Goal: Task Accomplishment & Management: Complete application form

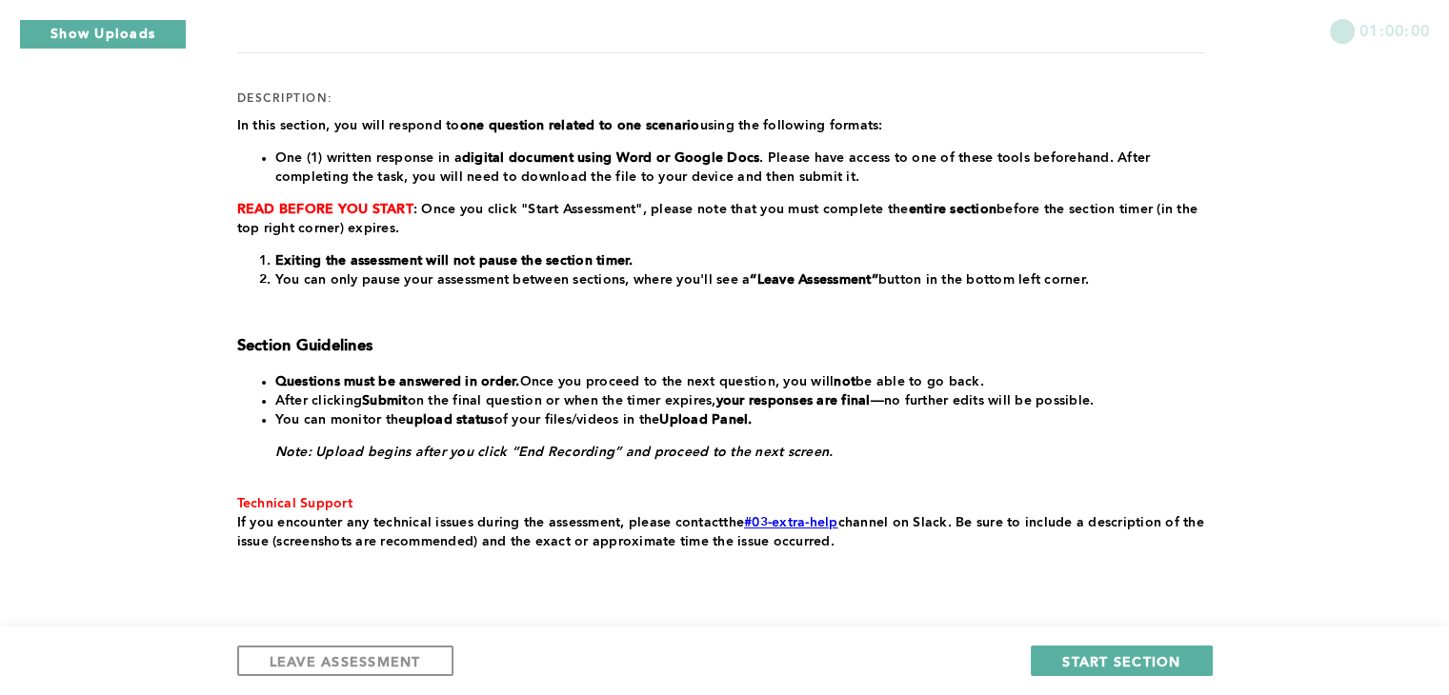
scroll to position [293, 0]
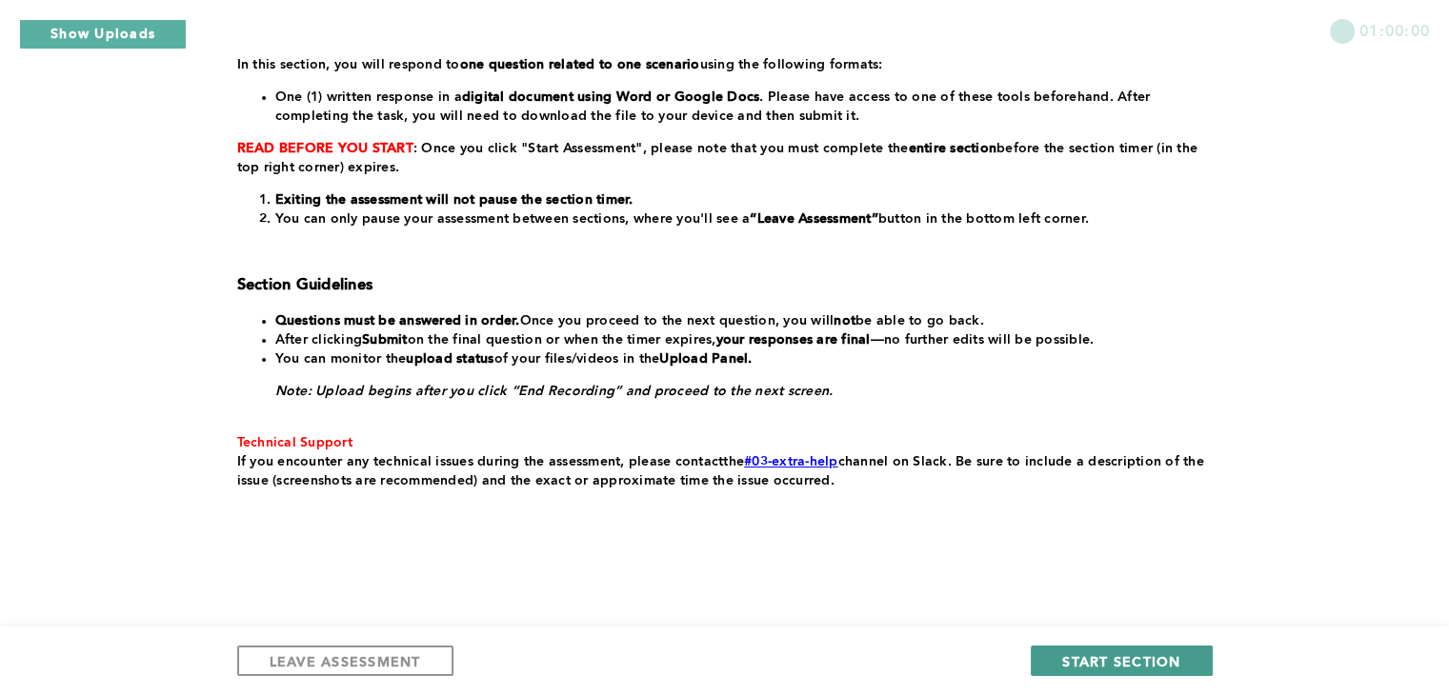
click at [1062, 665] on button "START SECTION" at bounding box center [1121, 661] width 181 height 30
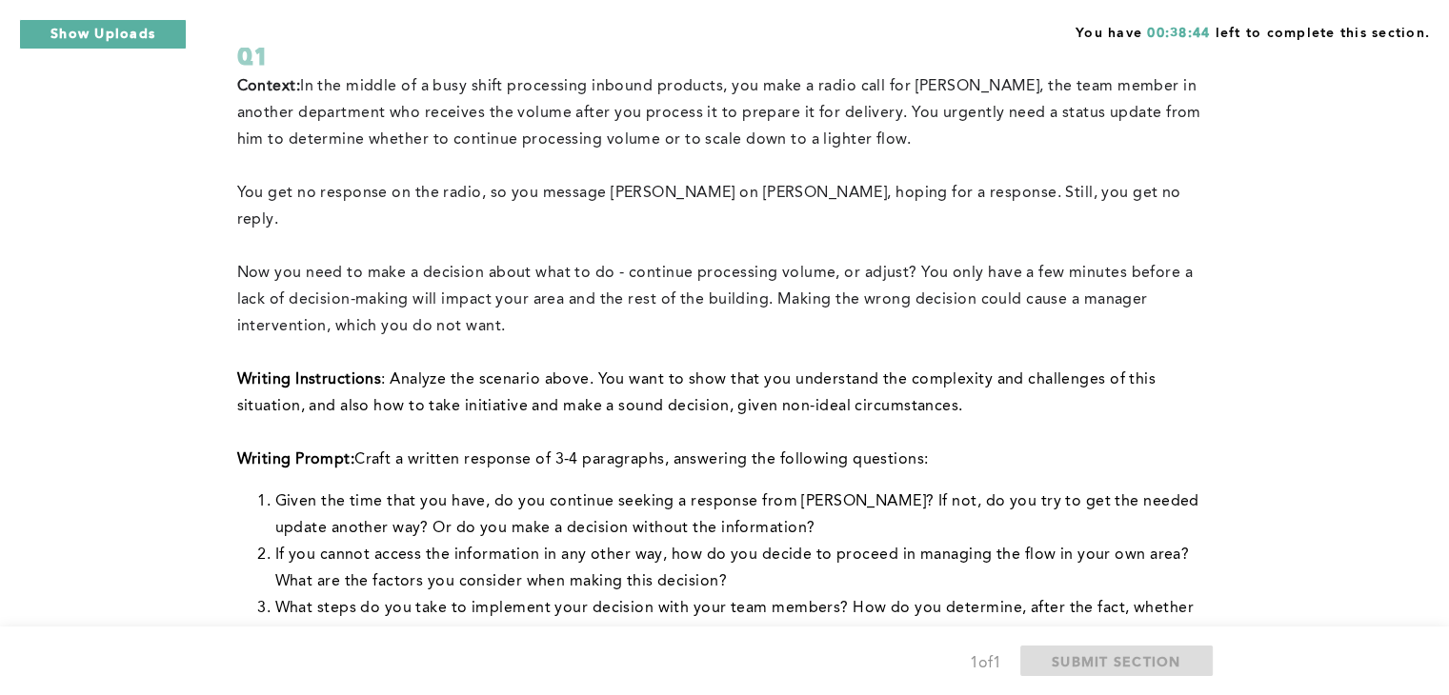
scroll to position [143, 0]
drag, startPoint x: 1060, startPoint y: 195, endPoint x: 906, endPoint y: 185, distance: 154.7
click at [906, 185] on p "You get no response on the radio, so you message [PERSON_NAME] on [PERSON_NAME]…" at bounding box center [721, 207] width 968 height 53
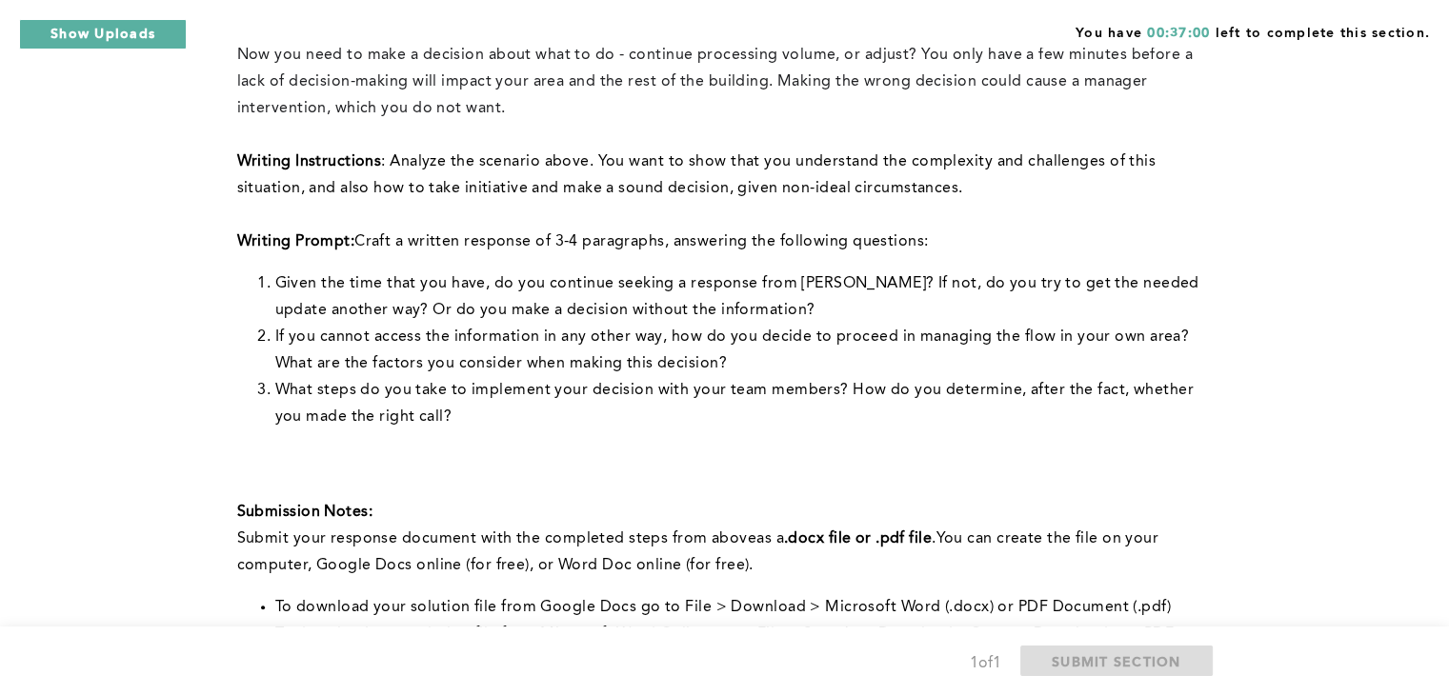
scroll to position [365, 0]
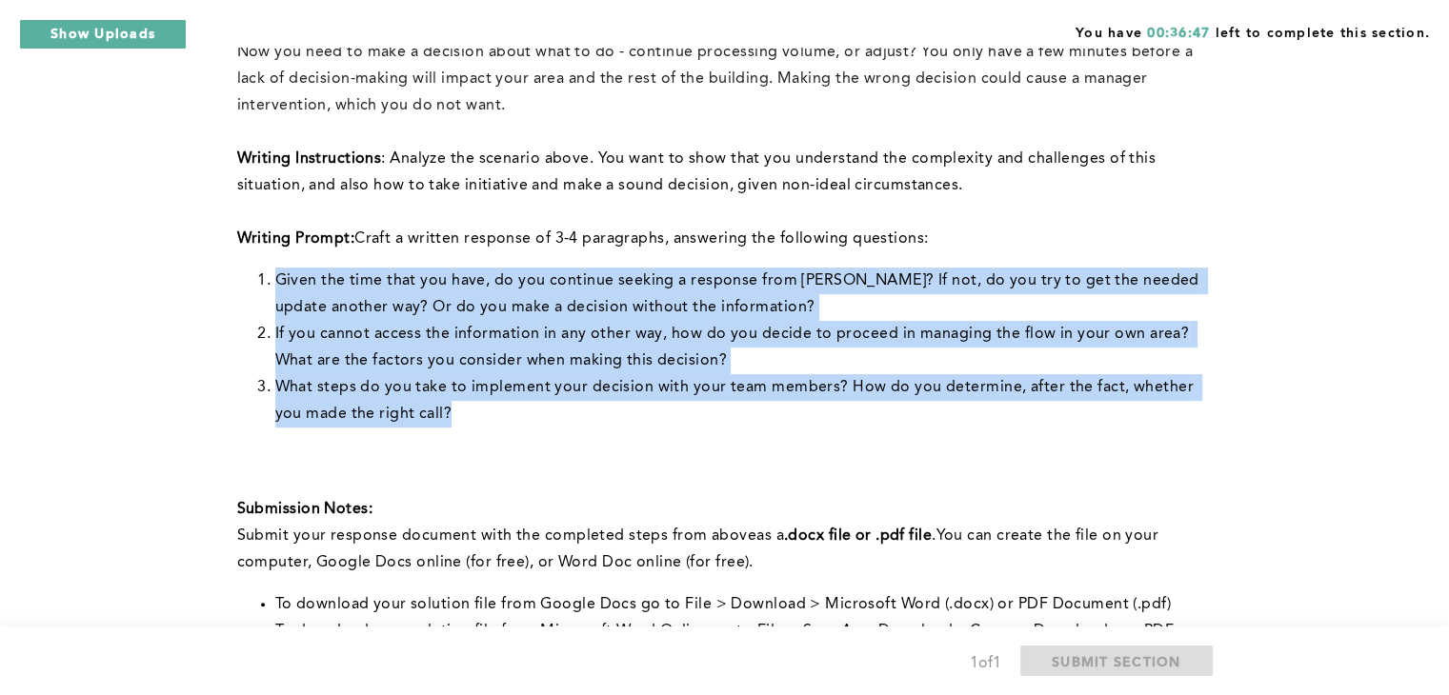
drag, startPoint x: 274, startPoint y: 249, endPoint x: 453, endPoint y: 383, distance: 223.9
click at [453, 383] on ol "Given the time that you have, do you continue seeking a response from [PERSON_N…" at bounding box center [721, 348] width 968 height 160
click at [453, 383] on li "What steps do you take to implement your decision with your team members? How d…" at bounding box center [740, 400] width 930 height 53
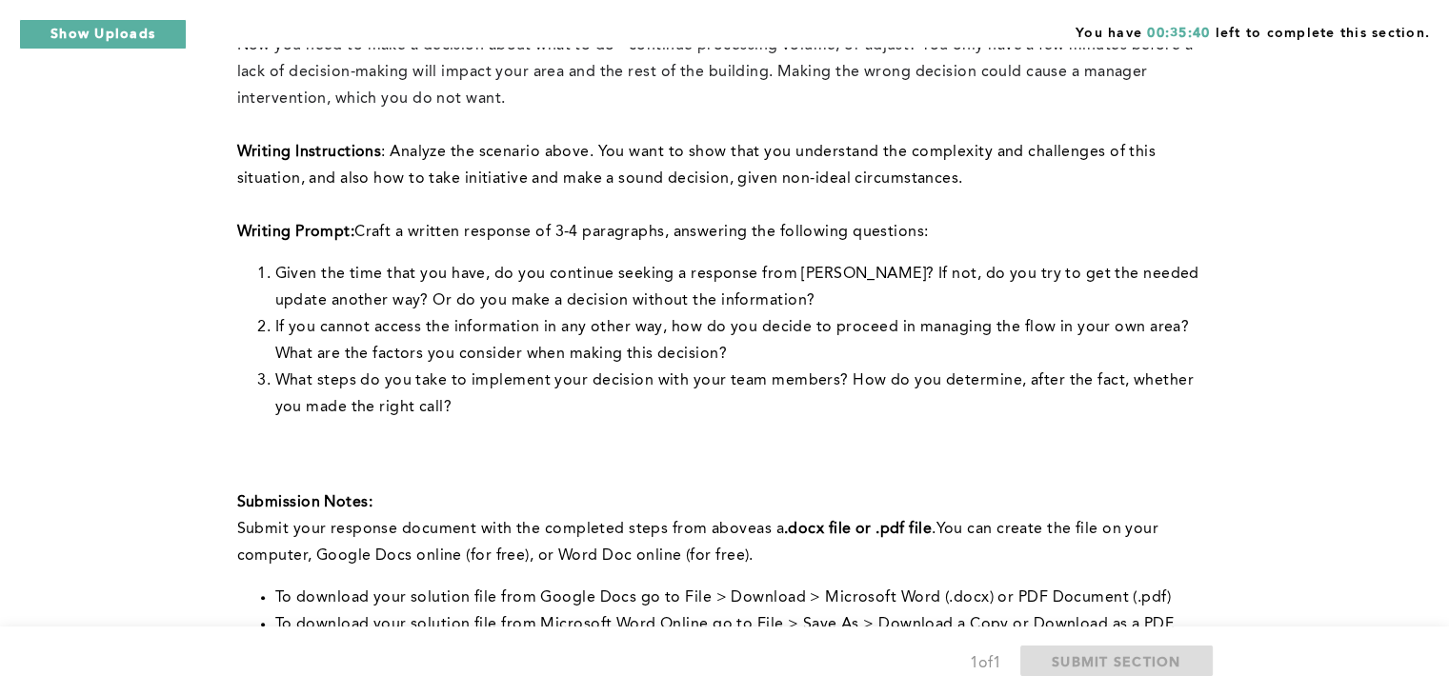
scroll to position [360, 0]
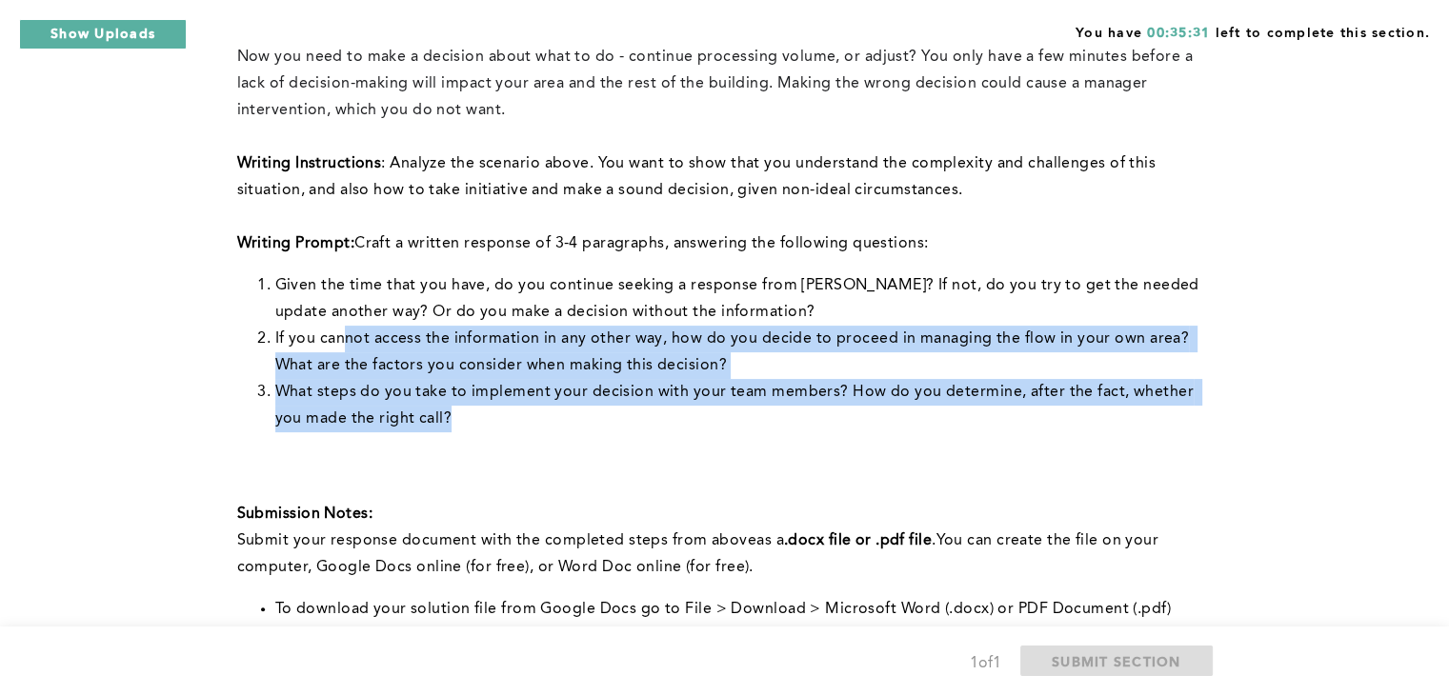
drag, startPoint x: 474, startPoint y: 393, endPoint x: 347, endPoint y: 319, distance: 147.2
click at [347, 319] on ol "Given the time that you have, do you continue seeking a response from [PERSON_N…" at bounding box center [721, 352] width 968 height 160
click at [599, 379] on li "What steps do you take to implement your decision with your team members? How d…" at bounding box center [740, 405] width 930 height 53
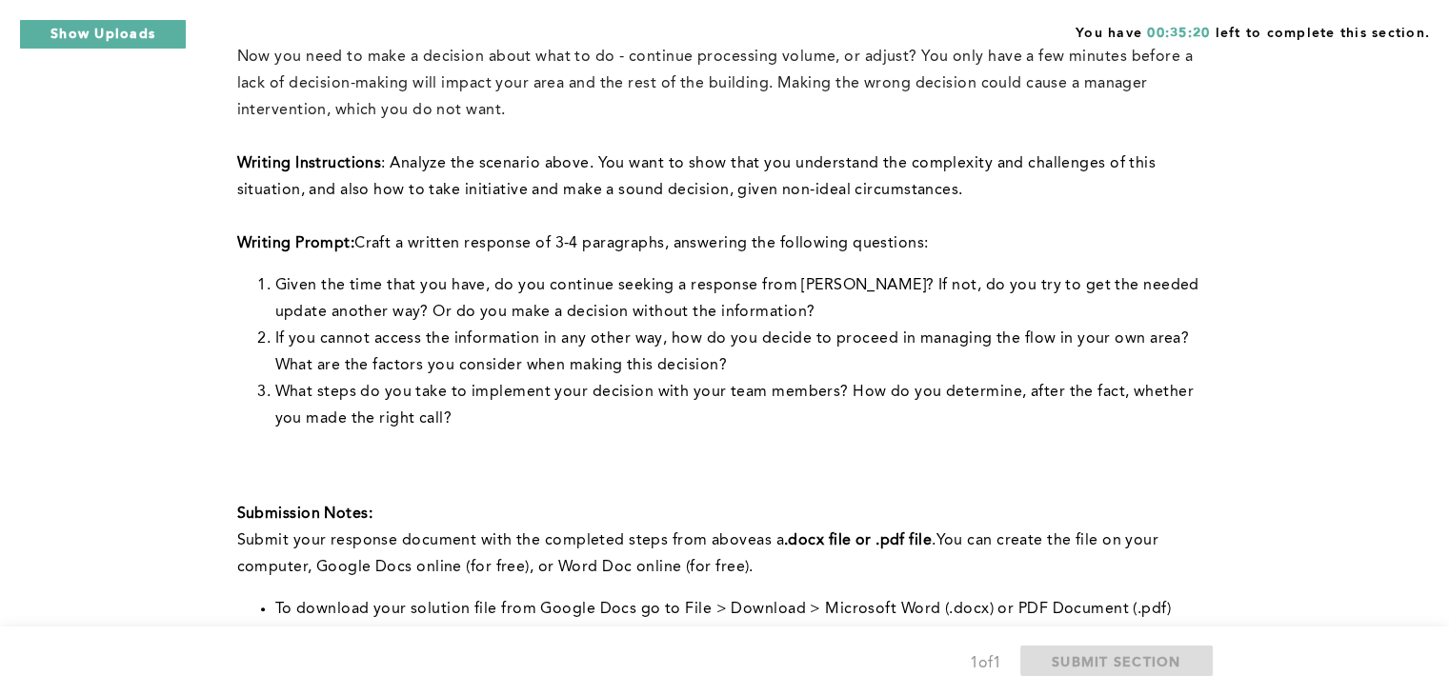
click at [447, 394] on li "What steps do you take to implement your decision with your team members? How d…" at bounding box center [740, 405] width 930 height 53
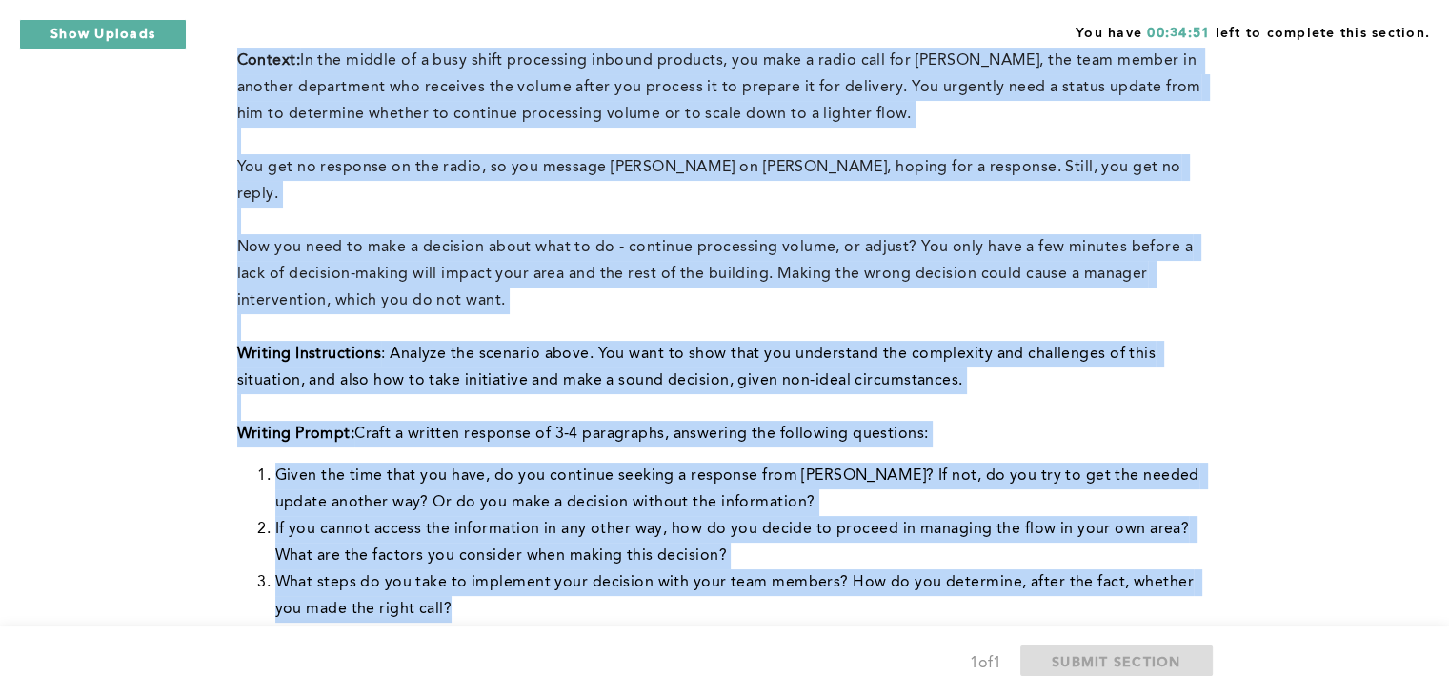
scroll to position [0, 0]
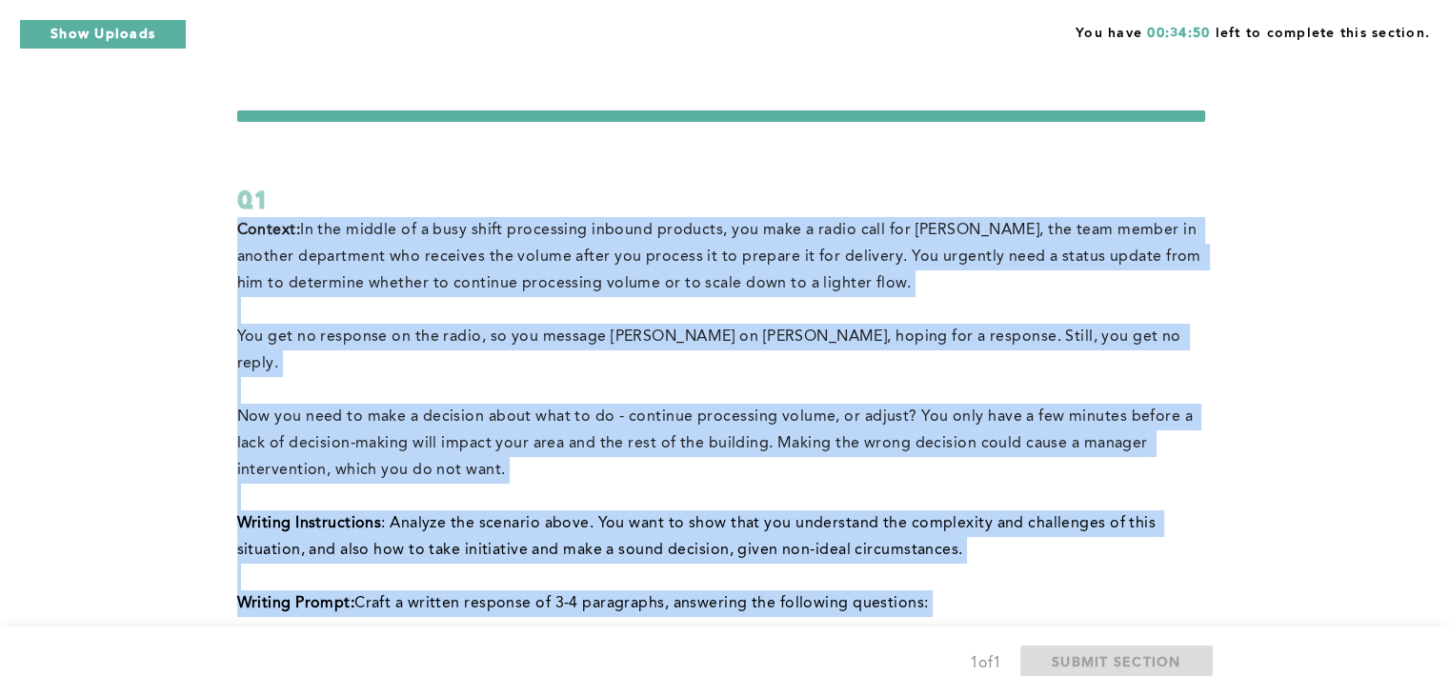
drag, startPoint x: 459, startPoint y: 358, endPoint x: 233, endPoint y: 238, distance: 255.7
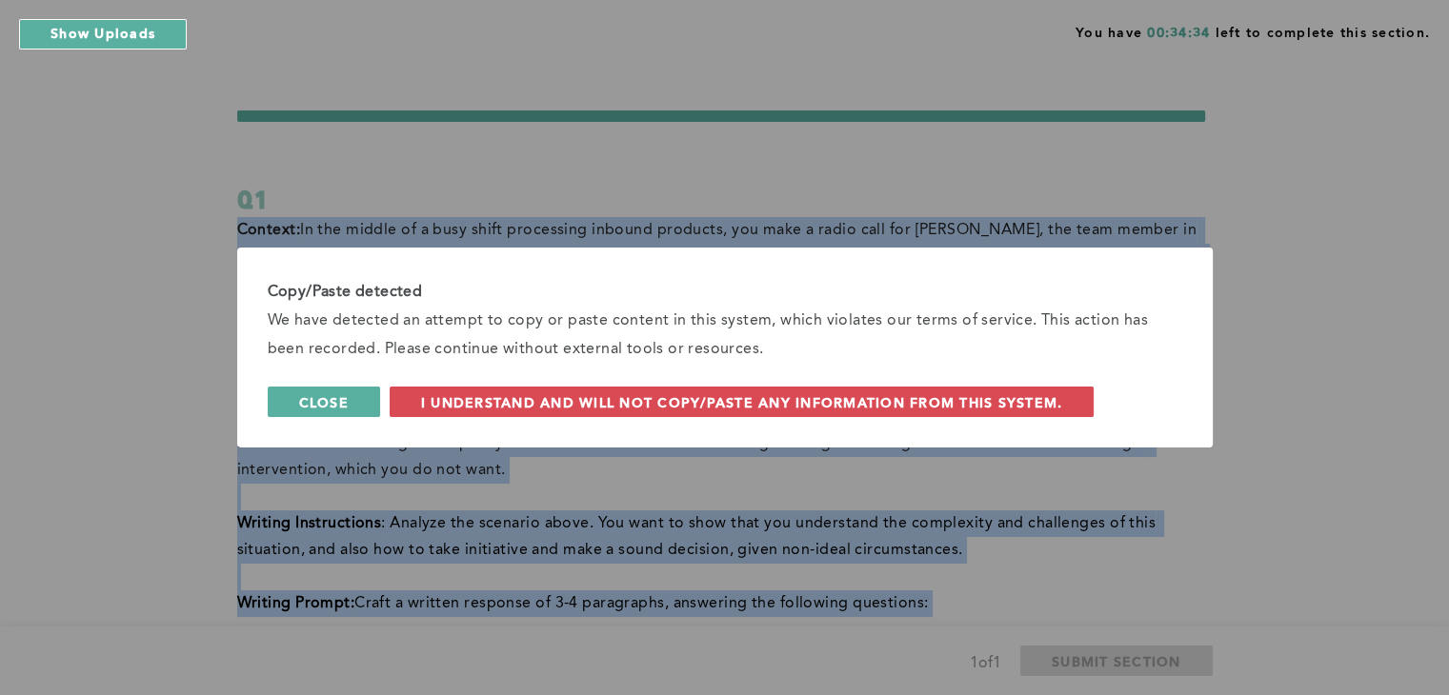
click at [330, 402] on span "Close" at bounding box center [324, 402] width 50 height 18
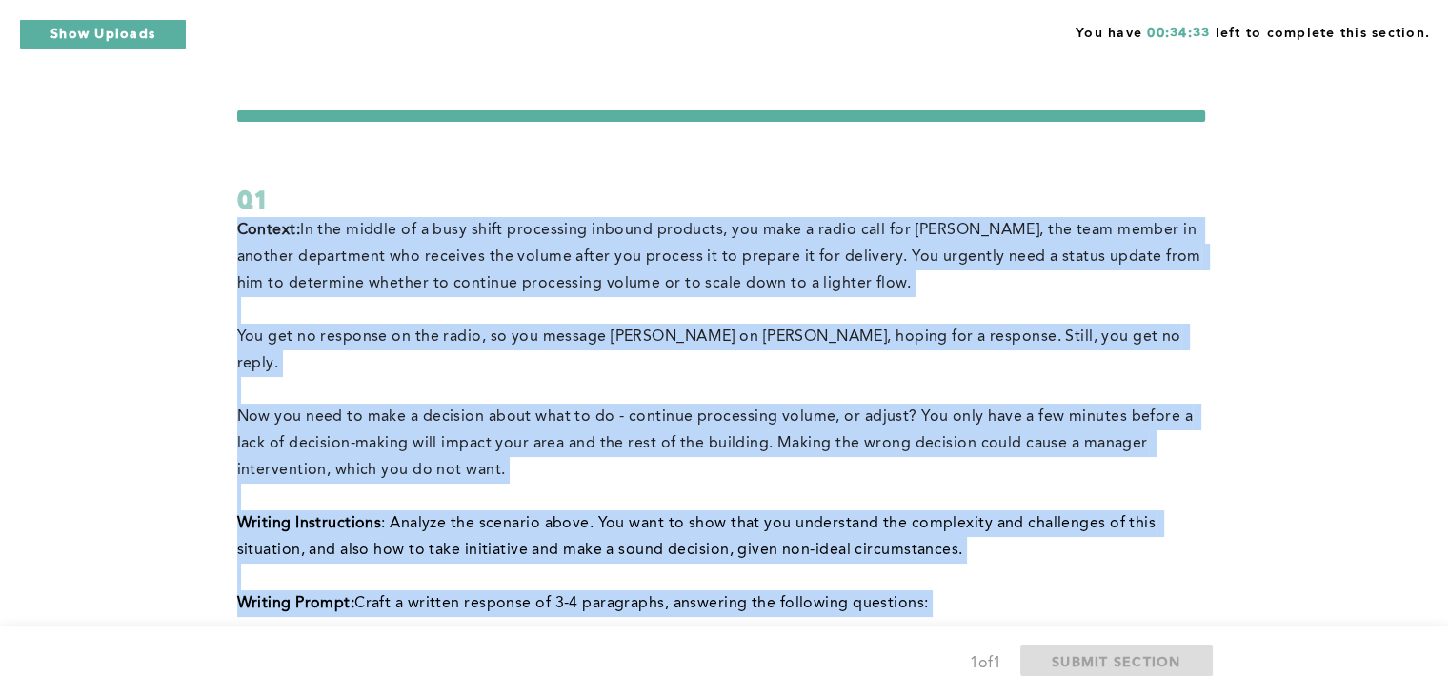
click at [438, 377] on p at bounding box center [721, 390] width 968 height 27
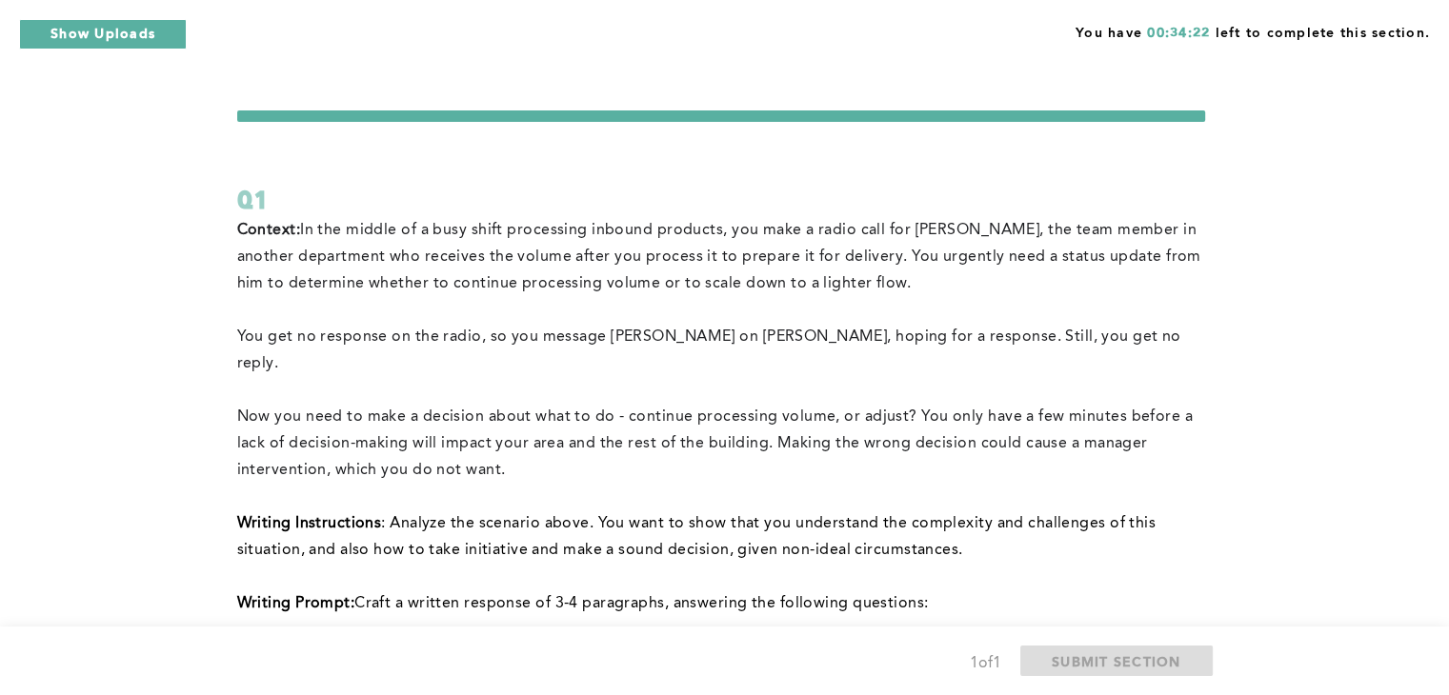
click at [311, 237] on span "In the middle of a busy shift processing inbound products, you make a radio cal…" at bounding box center [721, 257] width 969 height 69
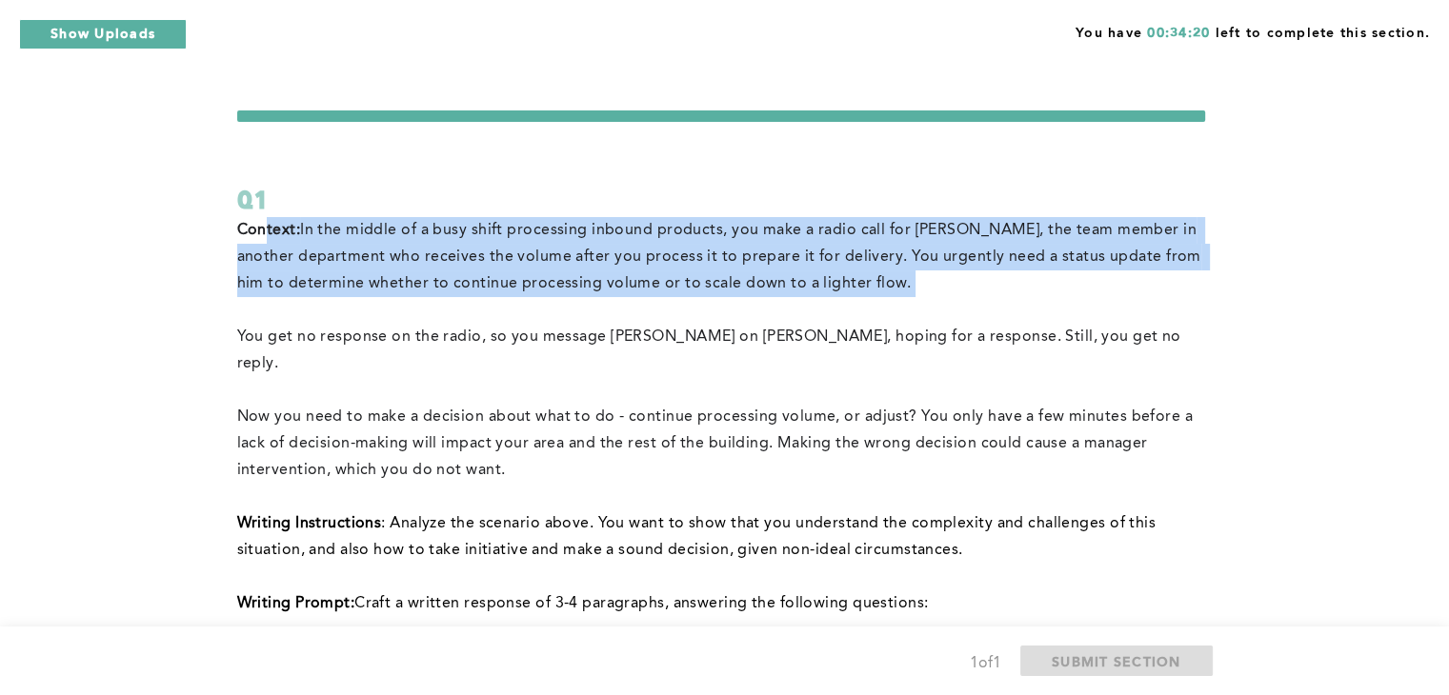
drag, startPoint x: 264, startPoint y: 223, endPoint x: 396, endPoint y: 304, distance: 155.2
click at [396, 304] on div "Context: In the middle of a busy shift processing inbound products, you make a …" at bounding box center [721, 634] width 968 height 835
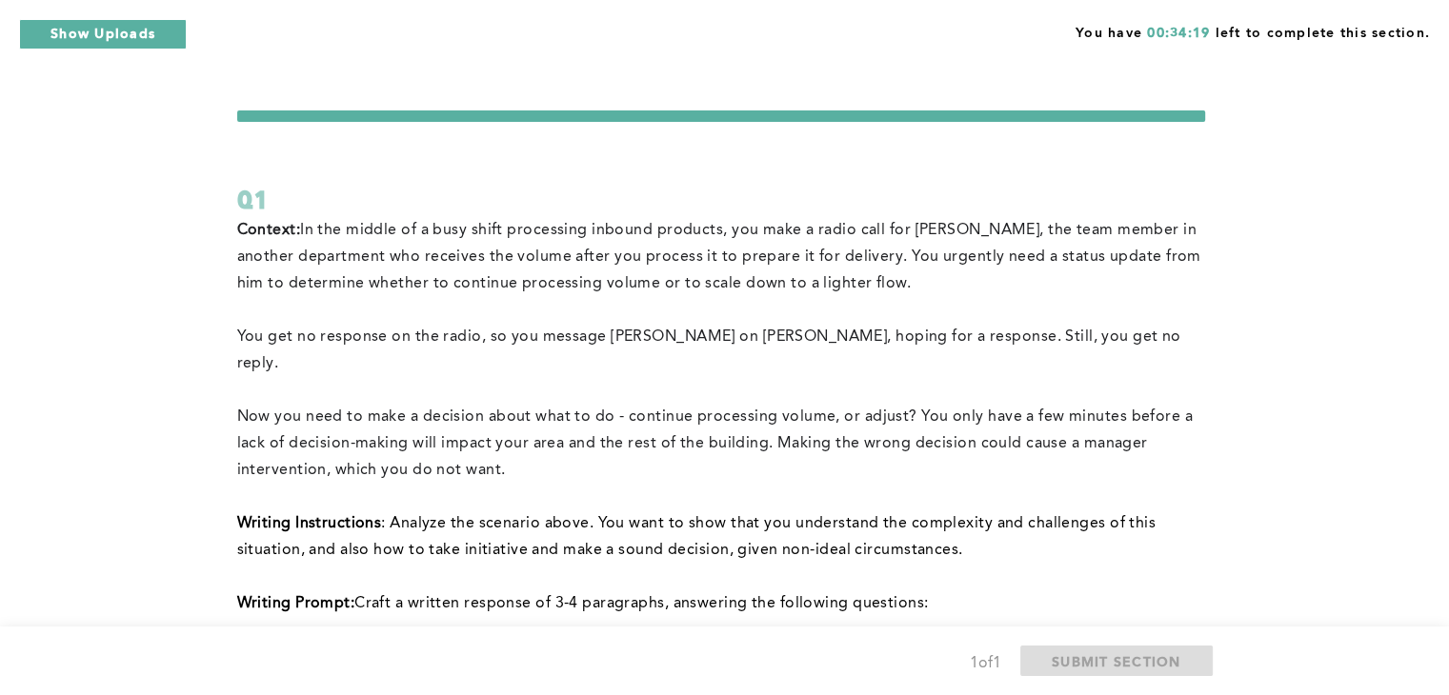
click at [383, 330] on span "You get no response on the radio, so you message [PERSON_NAME] on [PERSON_NAME]…" at bounding box center [711, 351] width 949 height 42
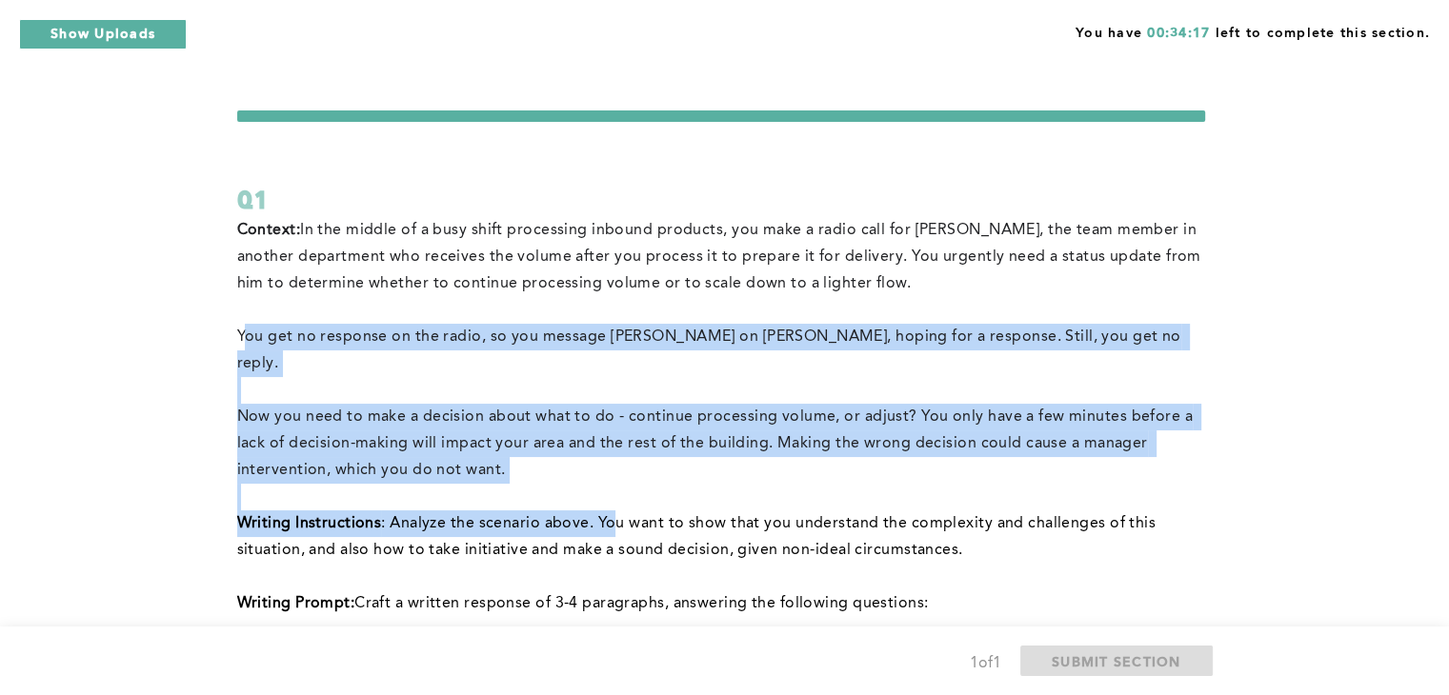
drag, startPoint x: 245, startPoint y: 345, endPoint x: 610, endPoint y: 490, distance: 392.6
click at [610, 490] on div "Context: In the middle of a busy shift processing inbound products, you make a …" at bounding box center [721, 634] width 968 height 835
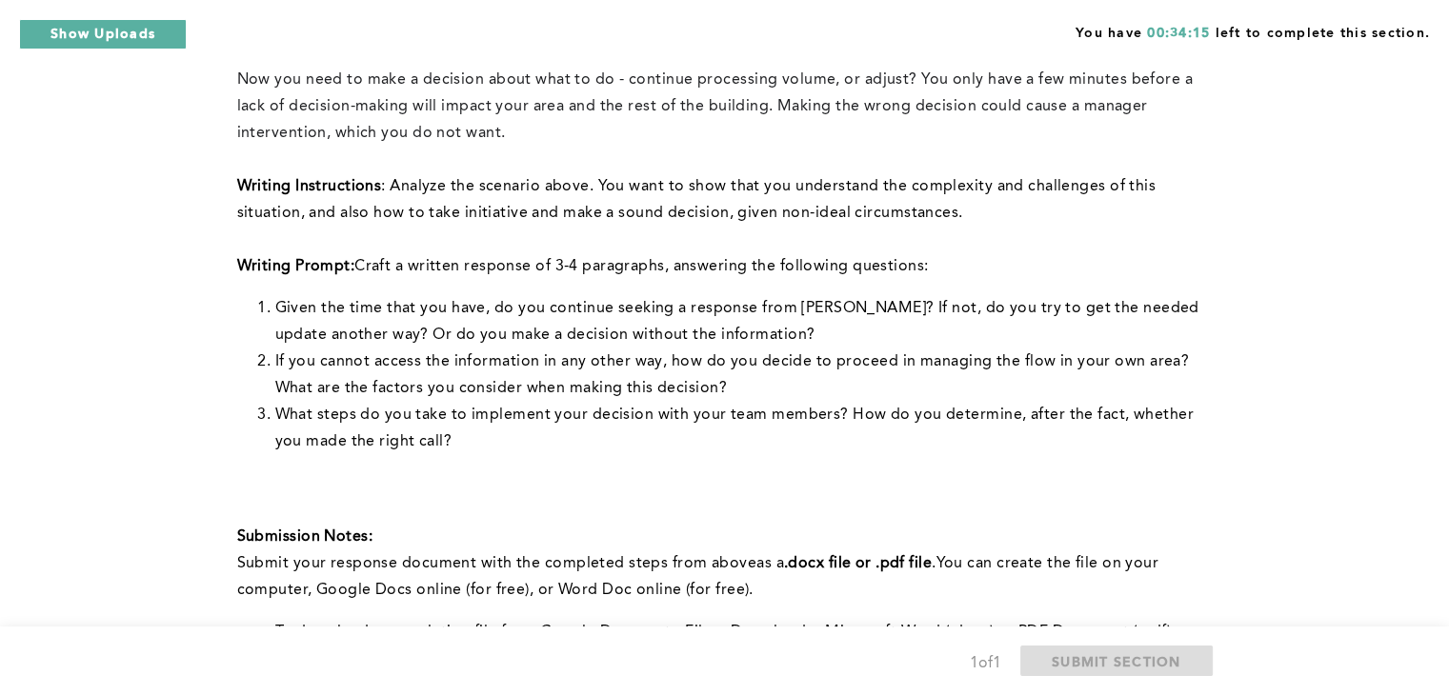
click at [554, 438] on div "Context: In the middle of a busy shift processing inbound products, you make a …" at bounding box center [721, 297] width 968 height 835
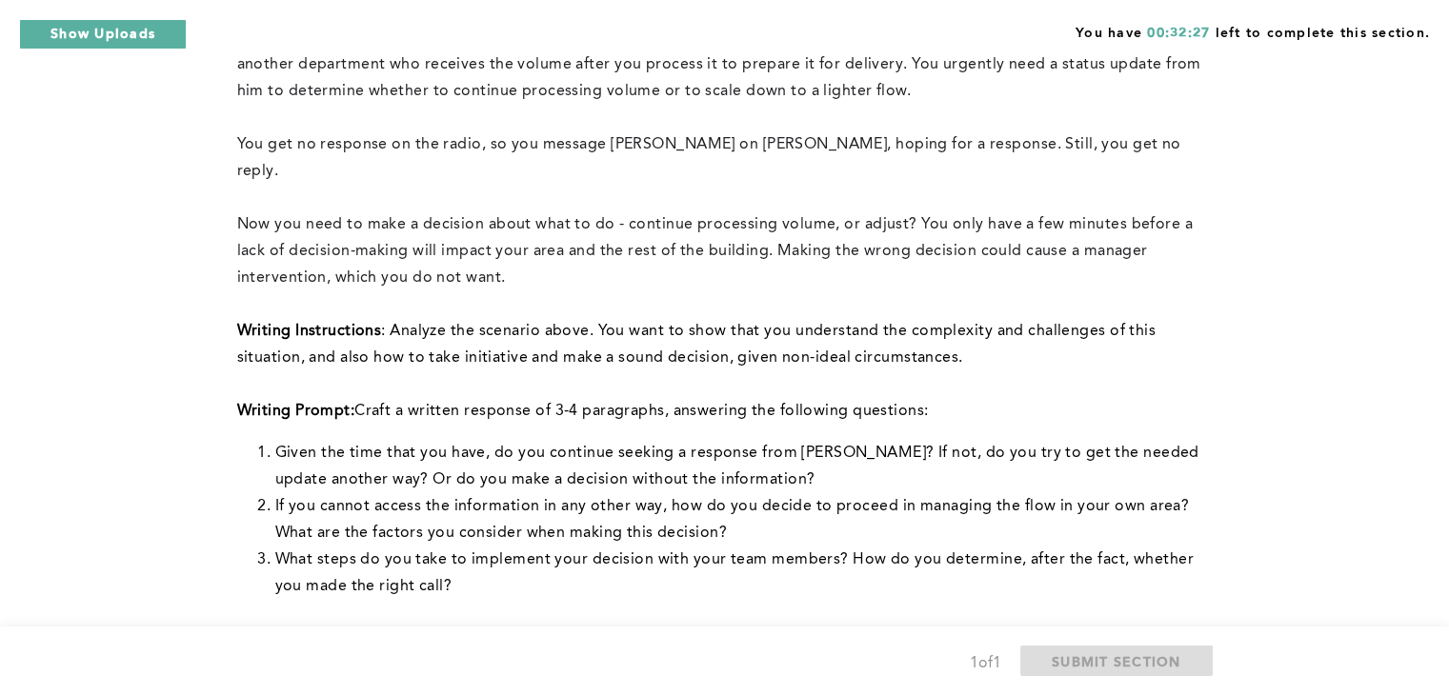
scroll to position [78, 0]
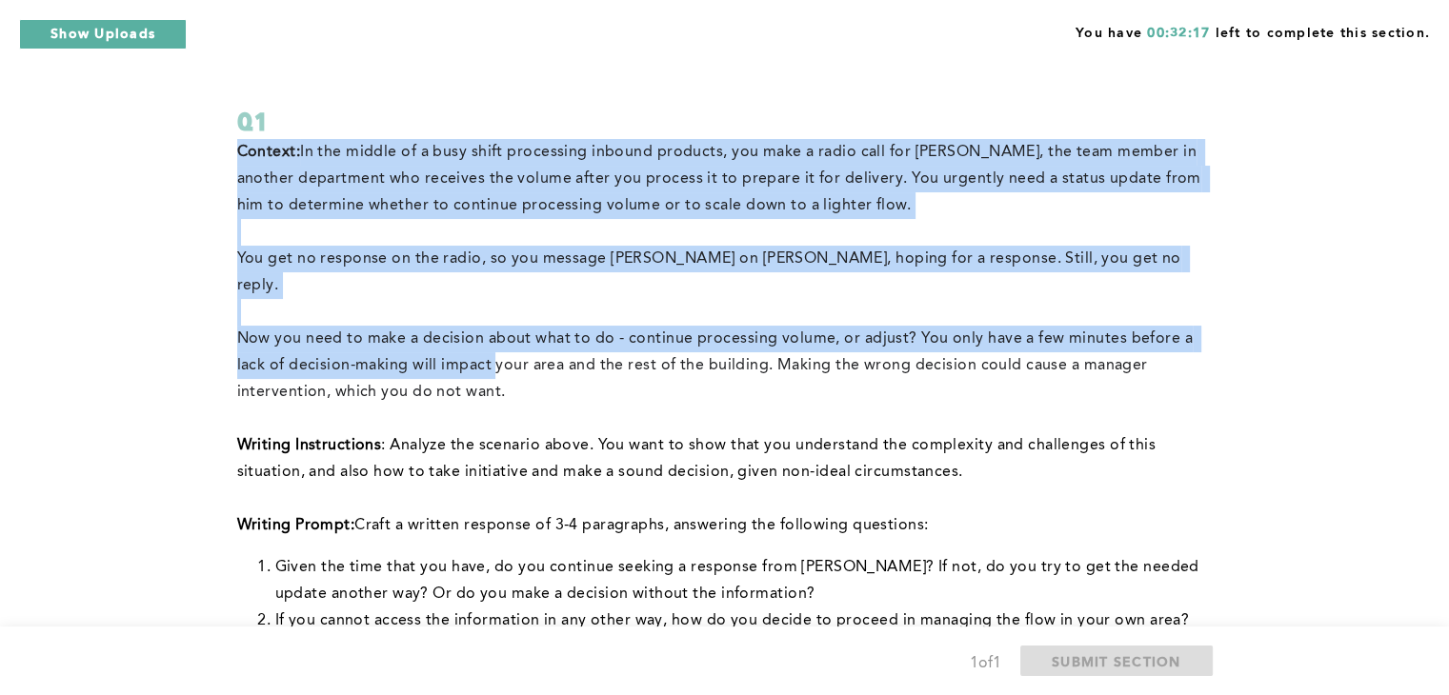
drag, startPoint x: 239, startPoint y: 154, endPoint x: 493, endPoint y: 325, distance: 306.2
click at [493, 325] on div "Context: In the middle of a busy shift processing inbound products, you make a …" at bounding box center [721, 556] width 968 height 835
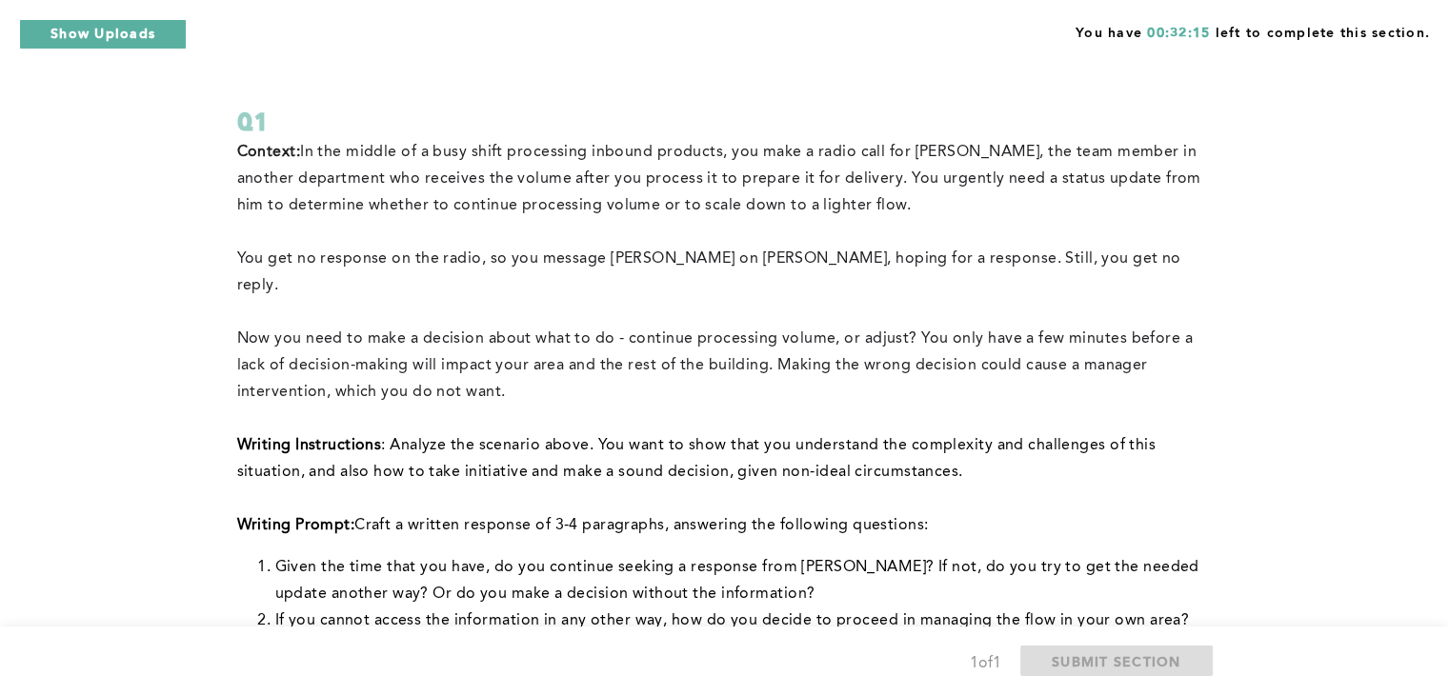
click at [542, 352] on p "﻿Now you need to make a decision about what to do - continue processing volume,…" at bounding box center [721, 366] width 968 height 80
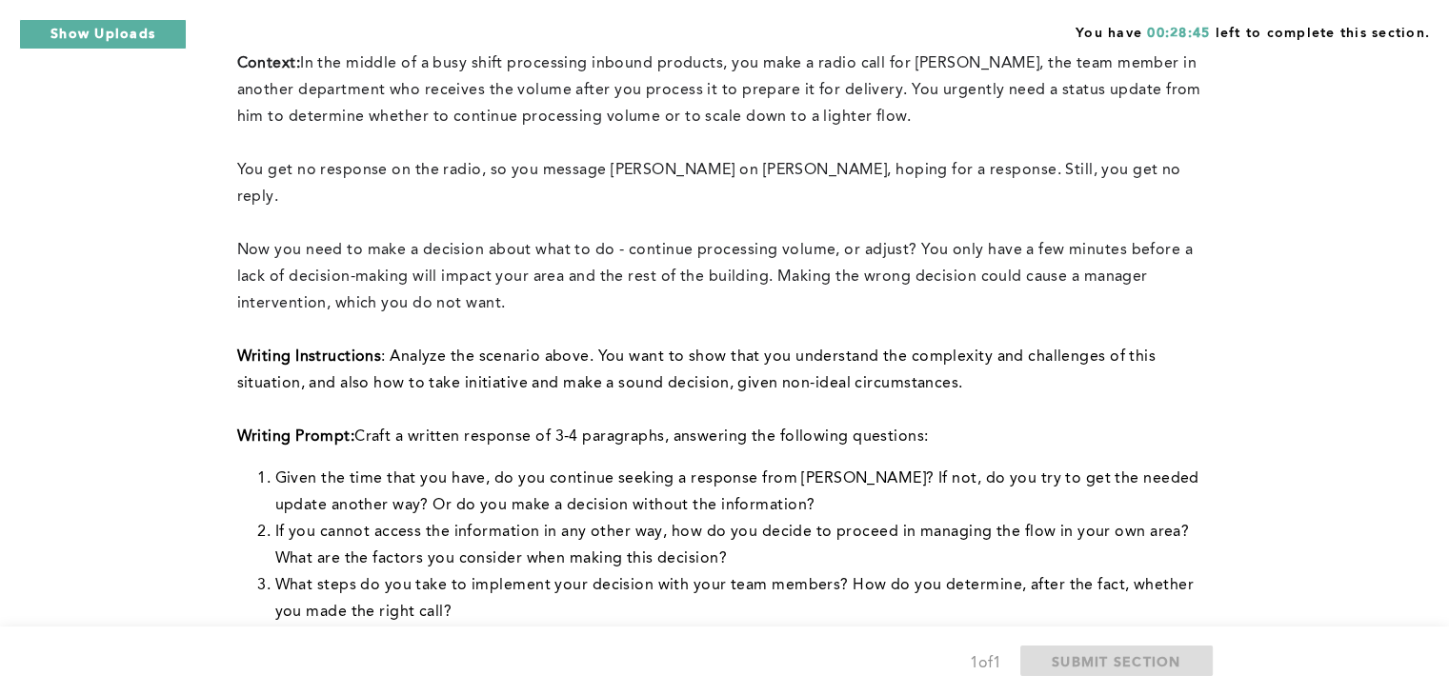
scroll to position [166, 0]
click at [1306, 393] on div "You have 00:26:21 left to complete this section. Q1 Context: In the middle of a…" at bounding box center [724, 558] width 1449 height 1449
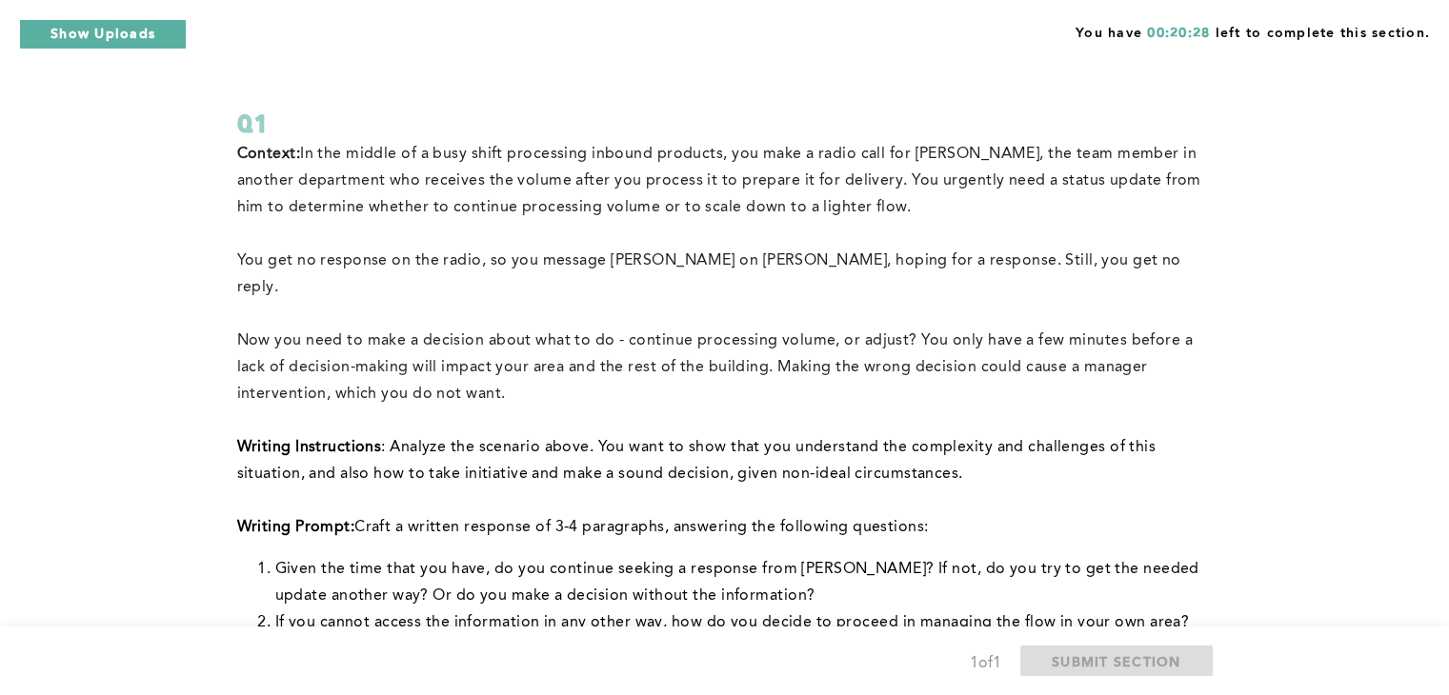
scroll to position [114, 0]
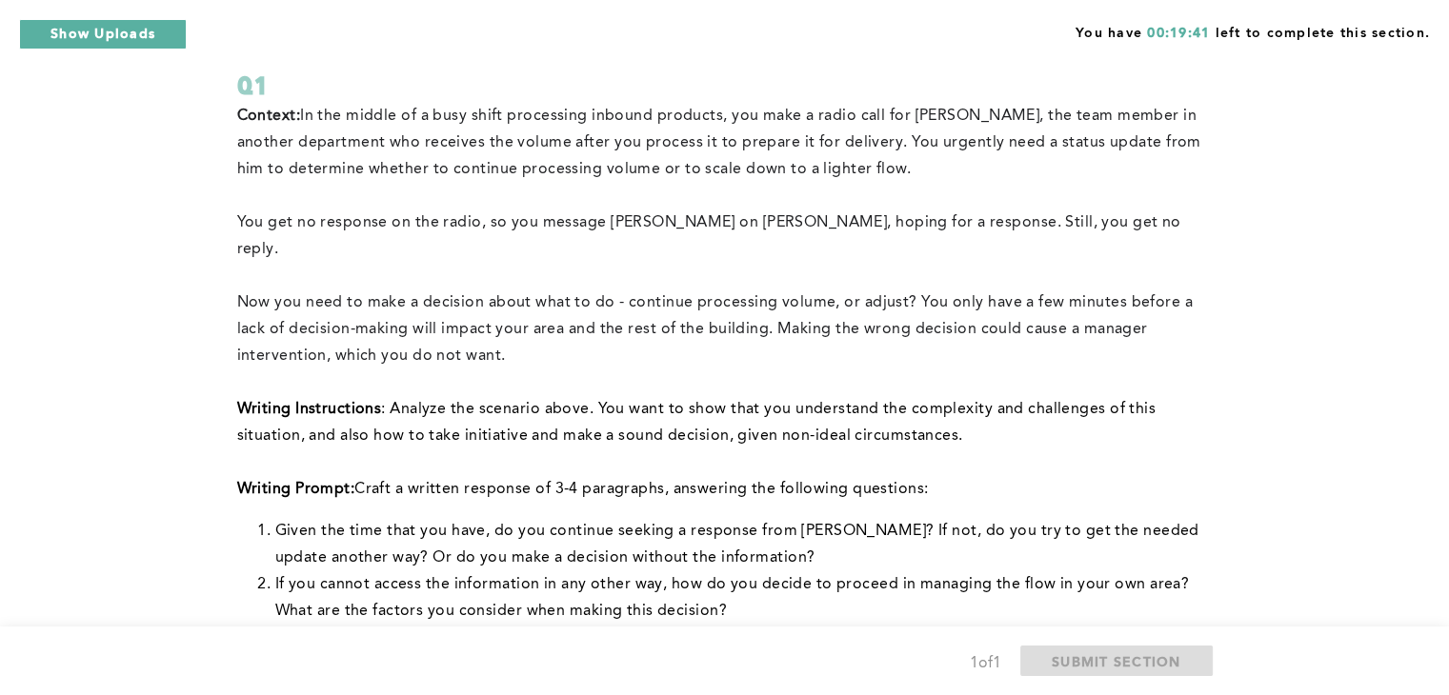
click at [683, 578] on li "If you cannot access the information in any other way, how do you decide to pro…" at bounding box center [740, 598] width 930 height 53
click at [740, 581] on li "If you cannot access the information in any other way, how do you decide to pro…" at bounding box center [740, 598] width 930 height 53
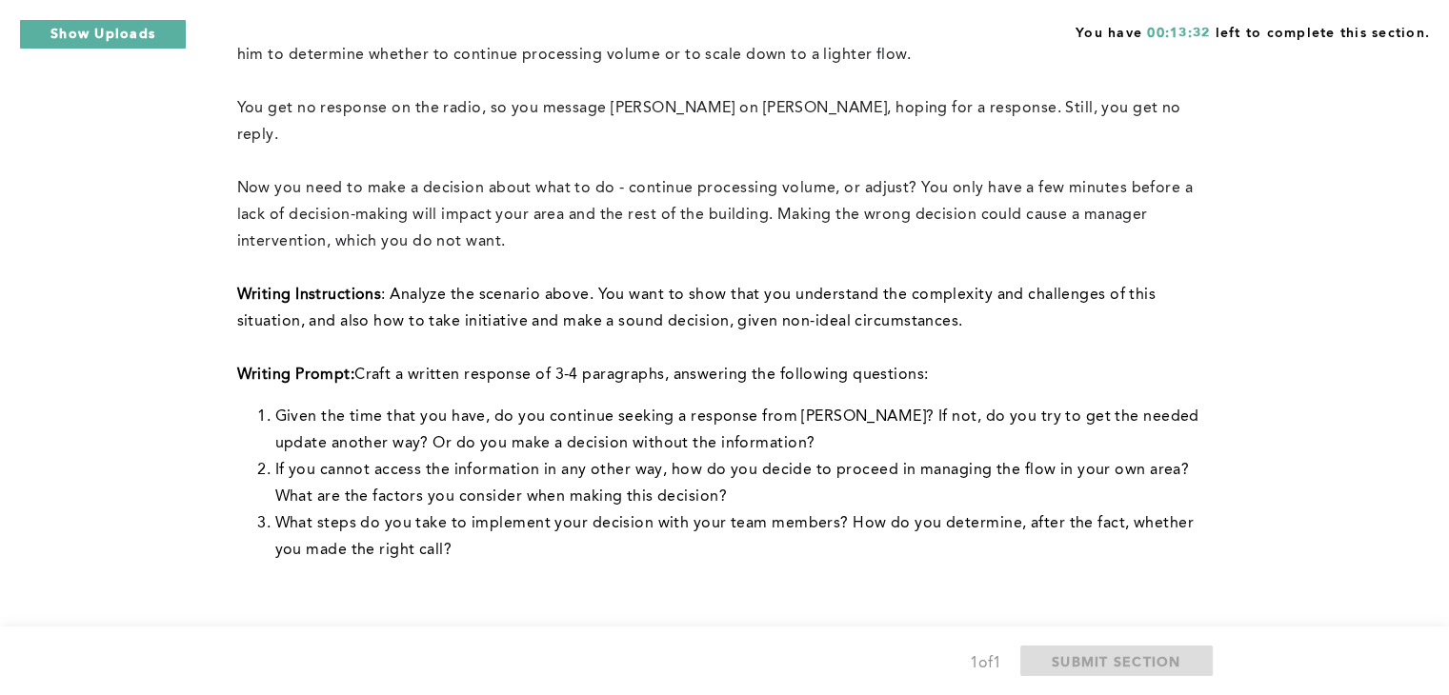
scroll to position [267, 0]
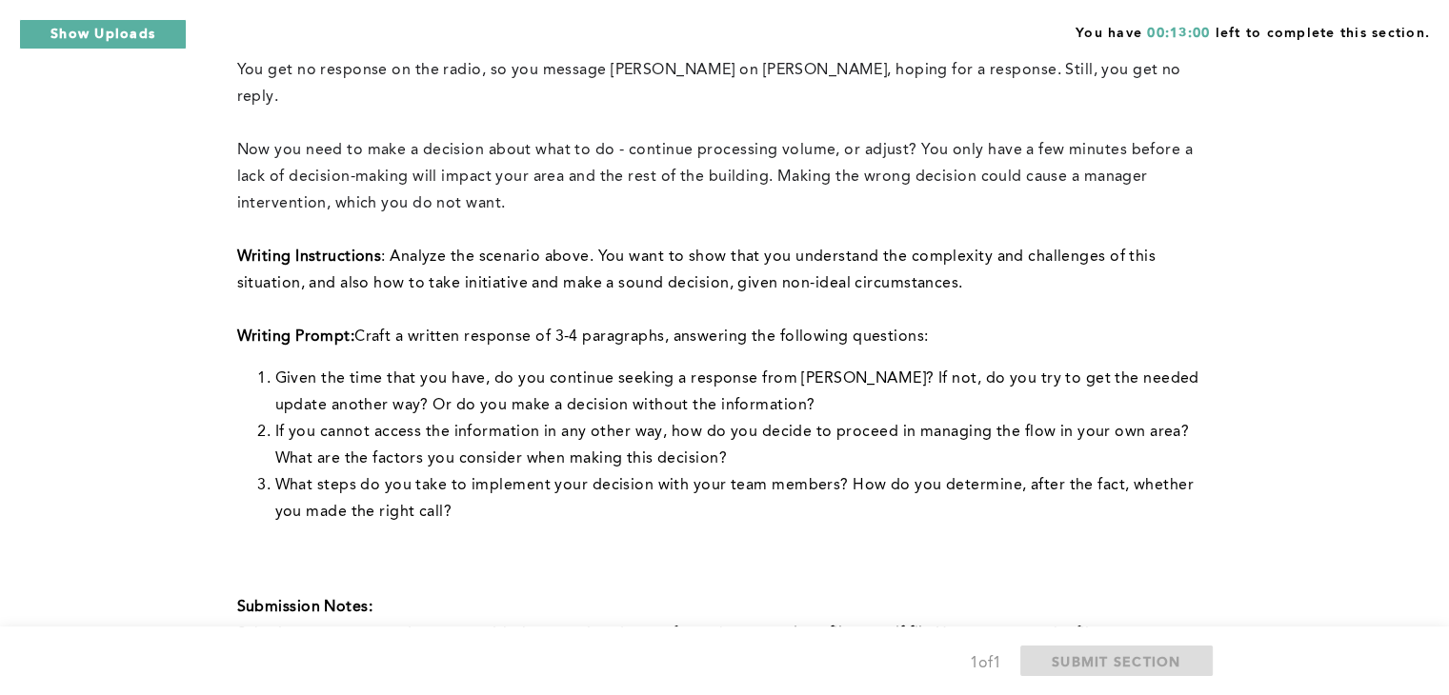
click at [410, 673] on div "1 of 1 SUBMIT SECTION" at bounding box center [725, 661] width 976 height 31
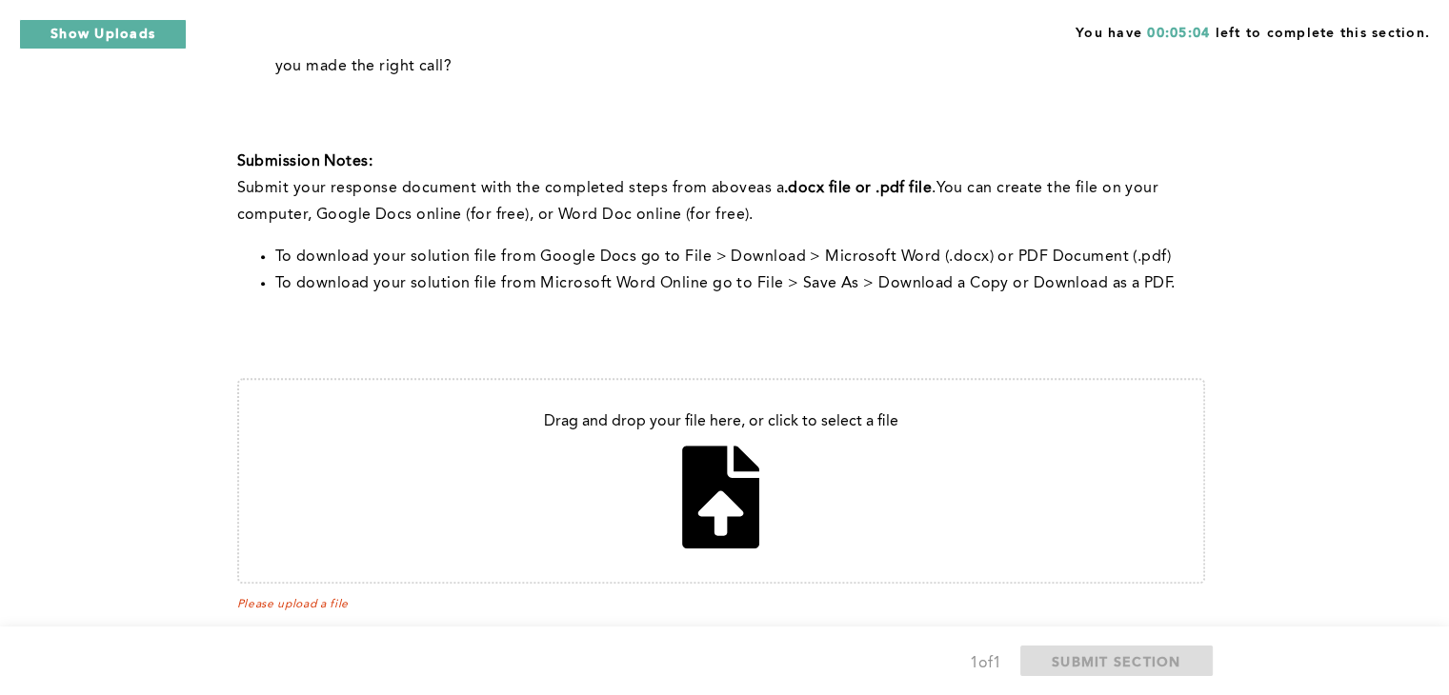
scroll to position [727, 0]
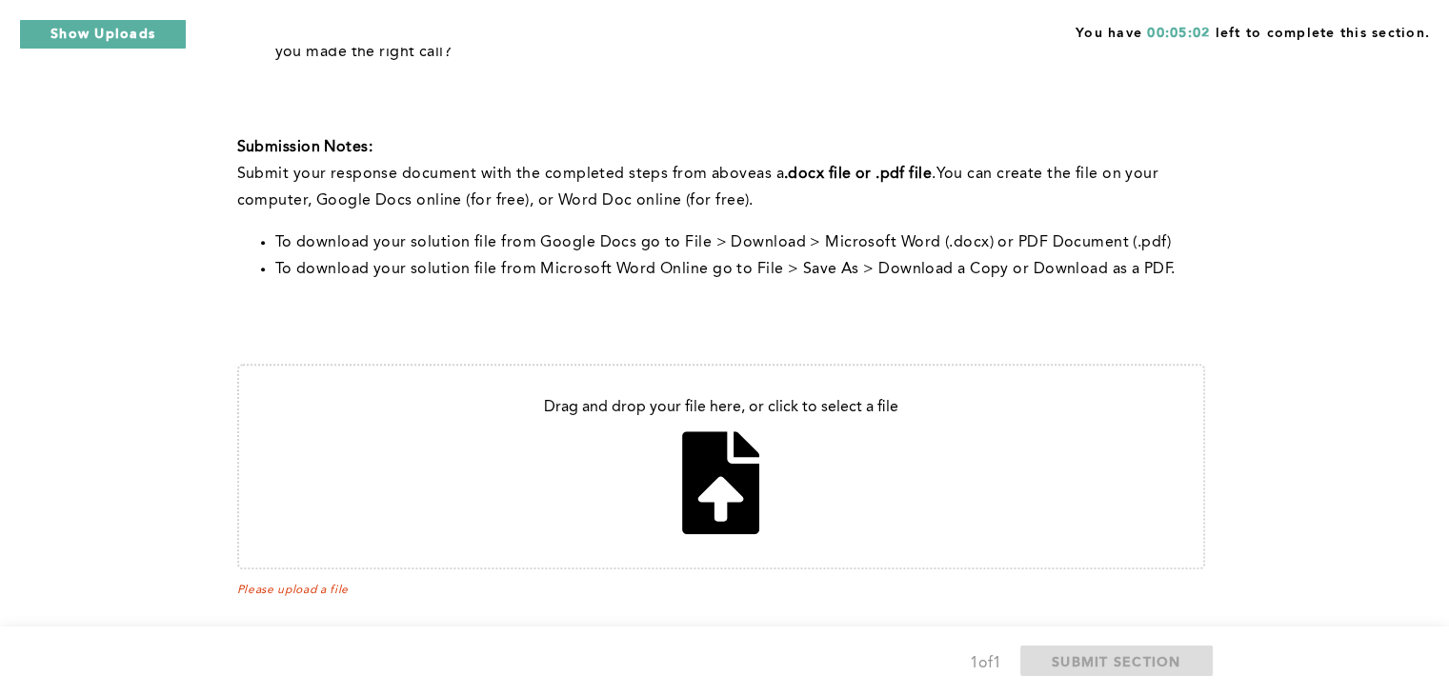
click at [725, 451] on input "file" at bounding box center [721, 467] width 964 height 202
type input "C:\fakepath\paragraph.docx"
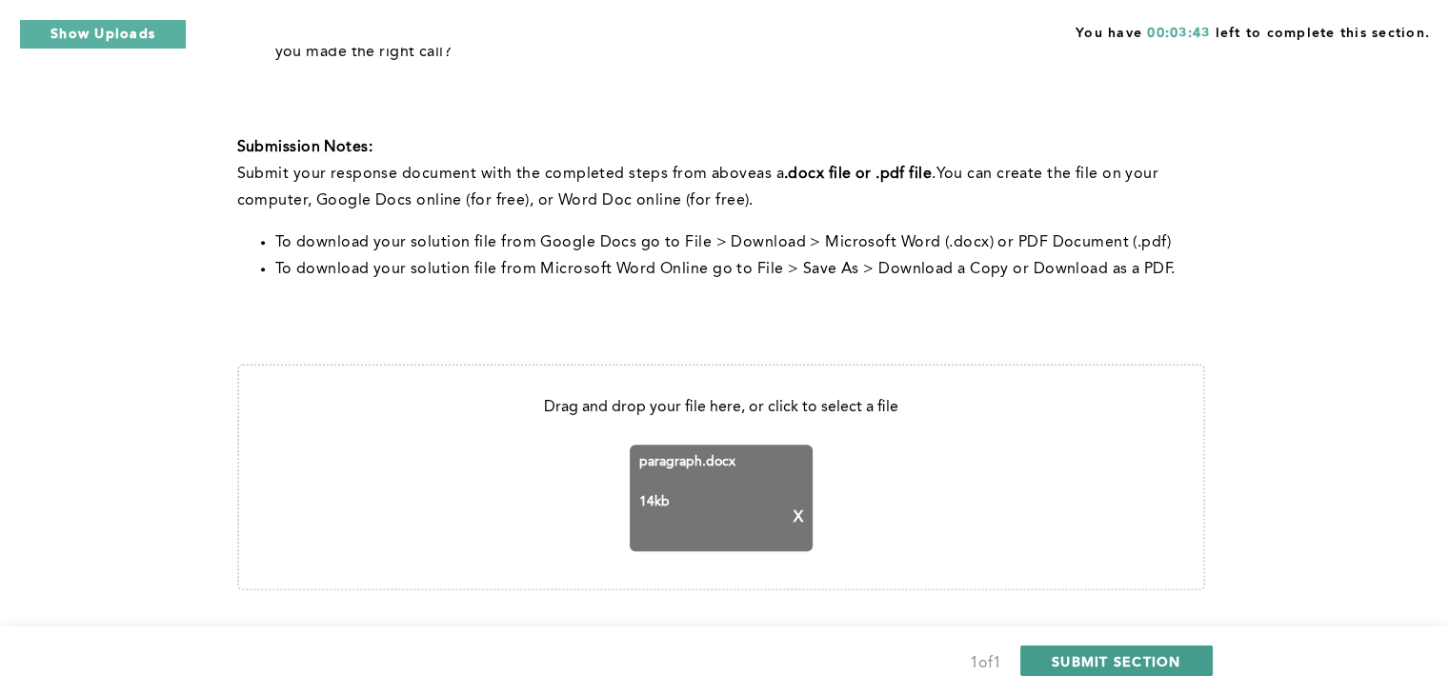
click at [1103, 660] on span "SUBMIT SECTION" at bounding box center [1117, 662] width 130 height 18
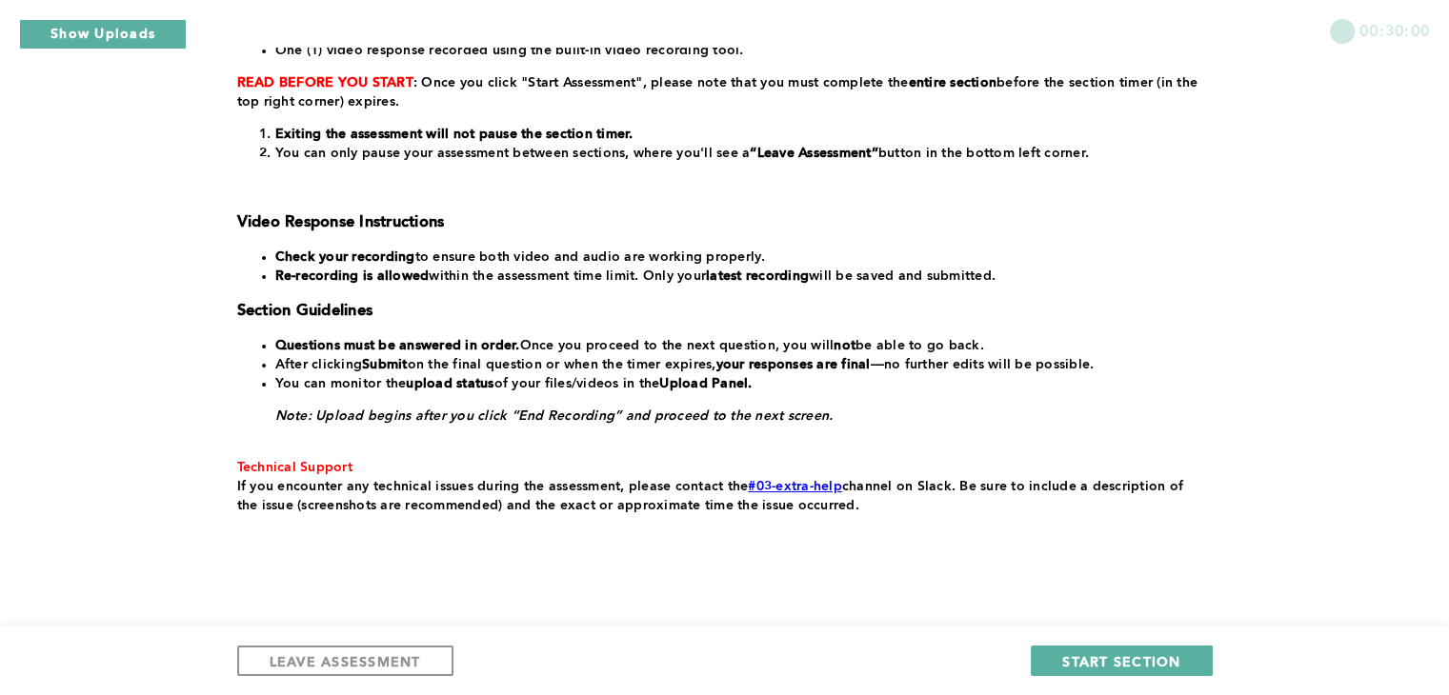
scroll to position [343, 0]
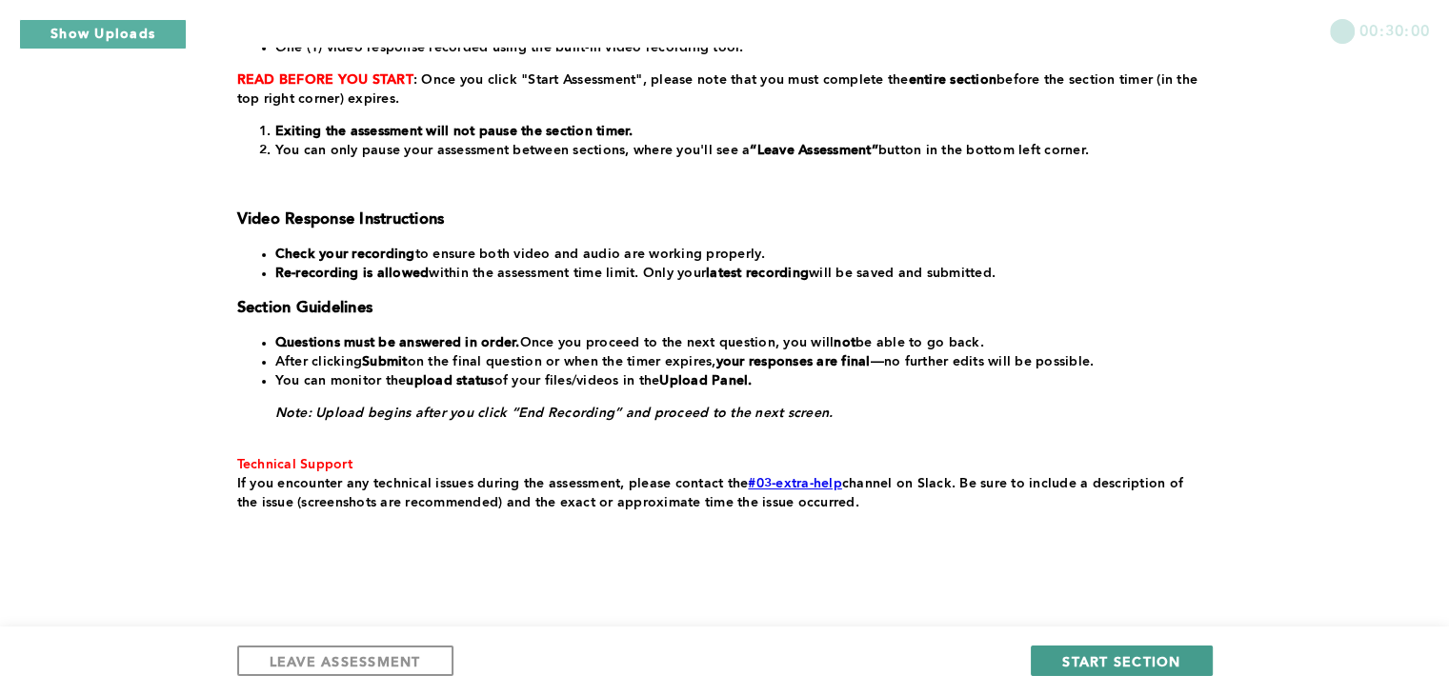
click at [1086, 668] on span "START SECTION" at bounding box center [1121, 662] width 118 height 18
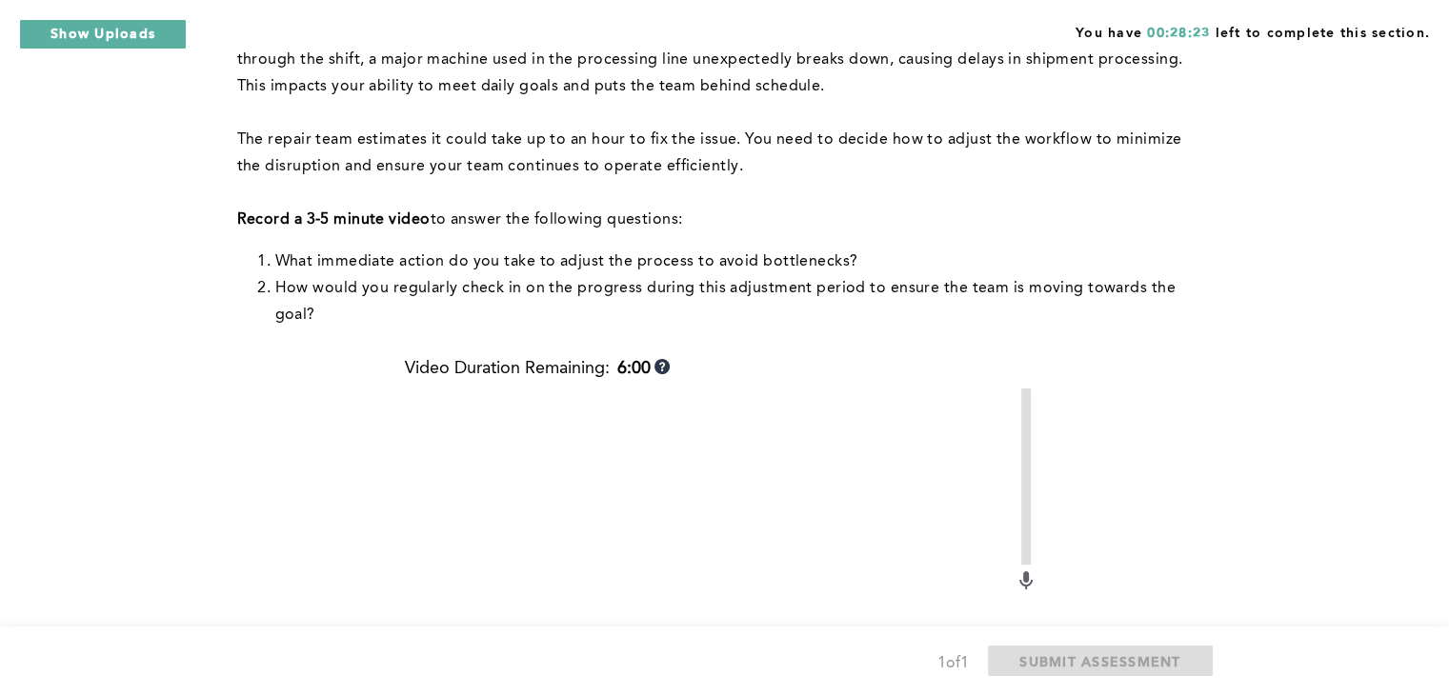
scroll to position [0, 0]
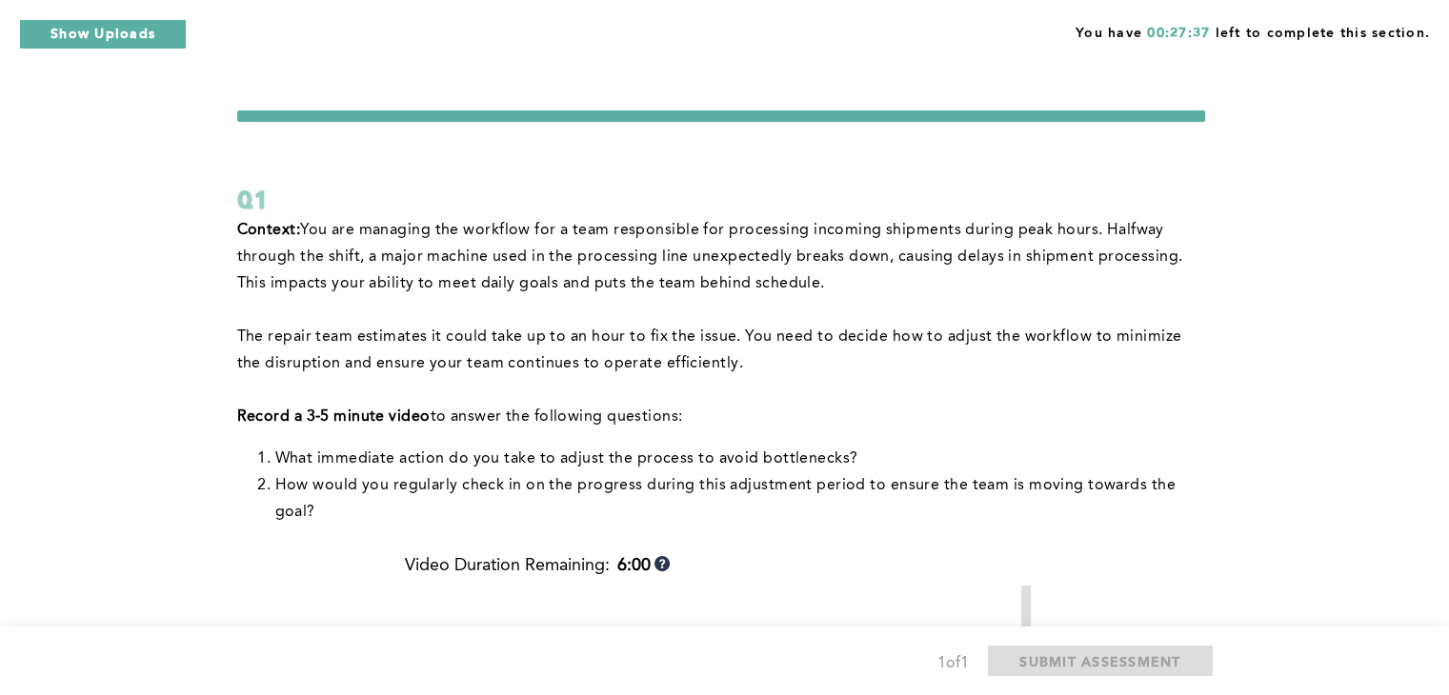
drag, startPoint x: 938, startPoint y: 572, endPoint x: 936, endPoint y: 557, distance: 14.6
drag, startPoint x: 936, startPoint y: 557, endPoint x: 106, endPoint y: 424, distance: 840.4
click at [106, 424] on div "You have 00:26:32 left to complete this section. Q1 Context: You are managing t…" at bounding box center [724, 657] width 1449 height 1315
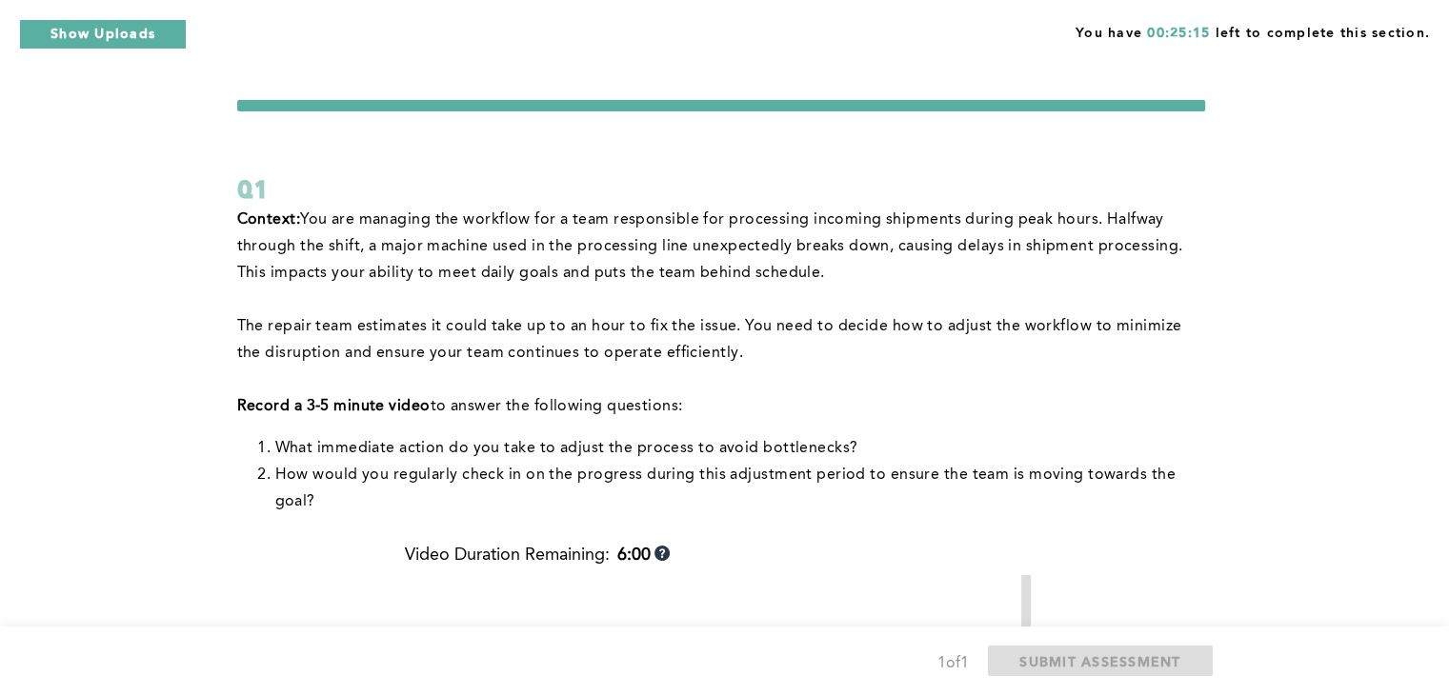
scroll to position [30, 0]
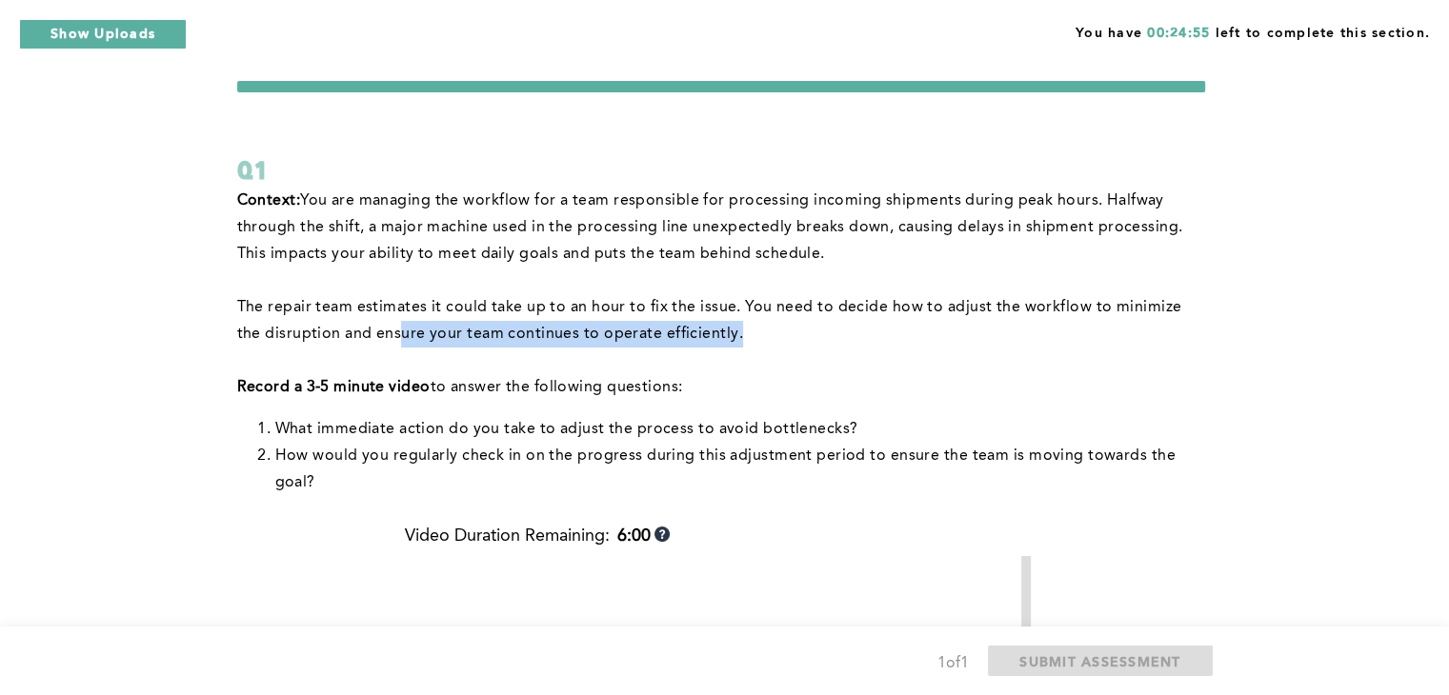
drag, startPoint x: 709, startPoint y: 344, endPoint x: 373, endPoint y: 333, distance: 335.5
click at [373, 333] on p "The repair team estimates it could take up to an hour to fix the issue. You nee…" at bounding box center [721, 320] width 968 height 53
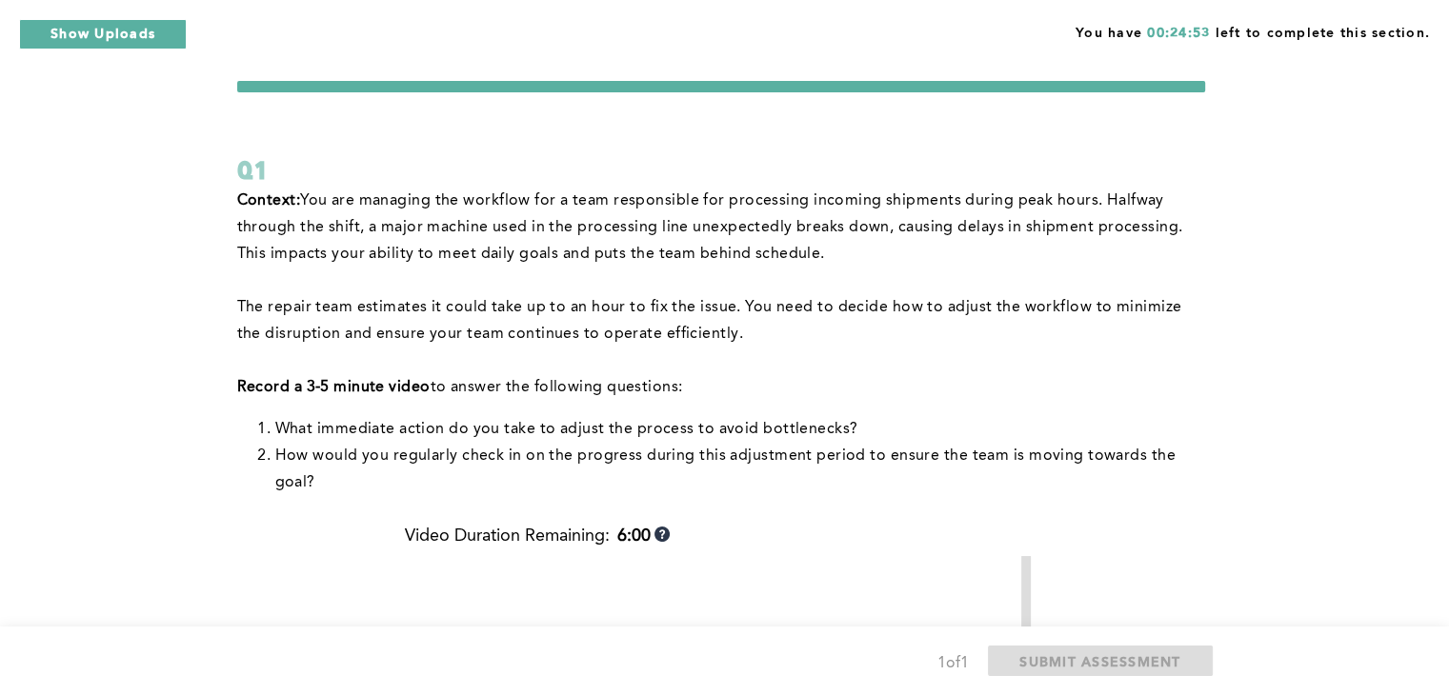
click at [253, 386] on strong "Record a 3-5 minute video" at bounding box center [333, 387] width 193 height 15
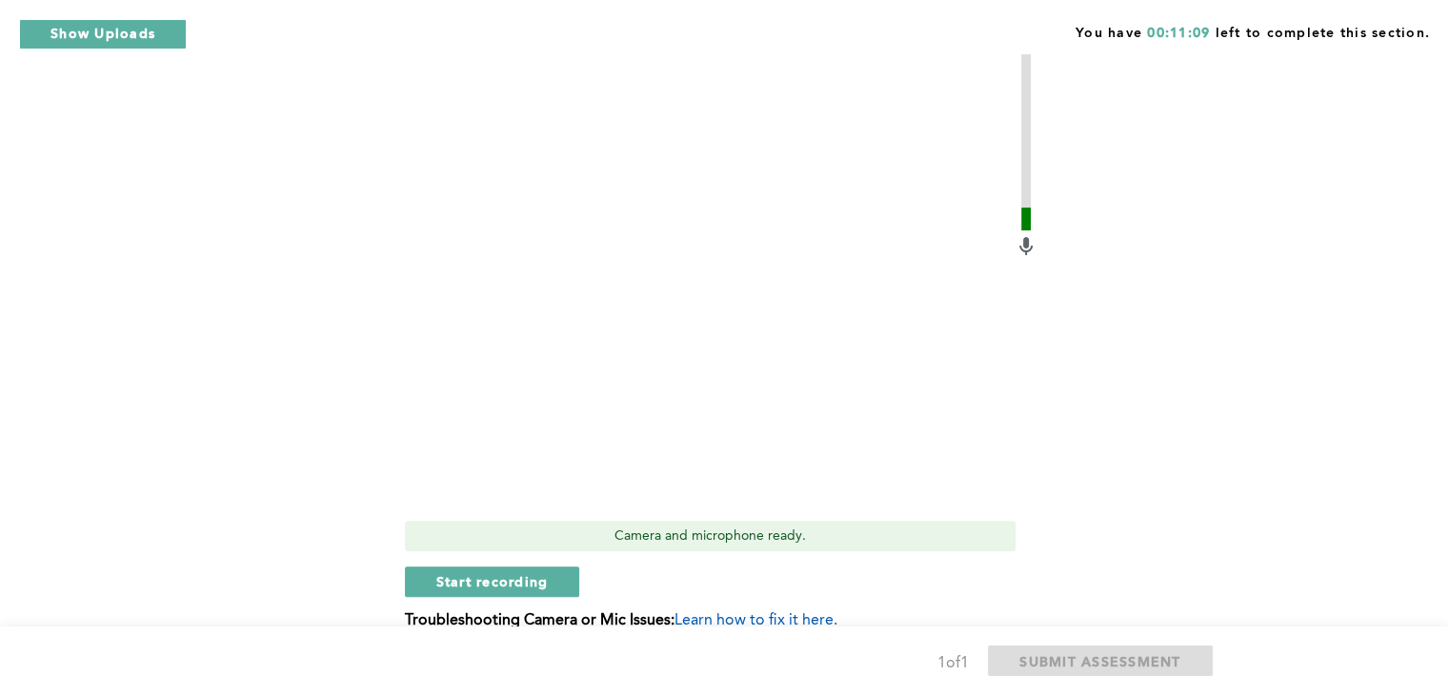
scroll to position [534, 0]
click at [504, 582] on span "Start recording" at bounding box center [492, 580] width 112 height 18
click at [504, 582] on span "Stop recording" at bounding box center [491, 580] width 111 height 18
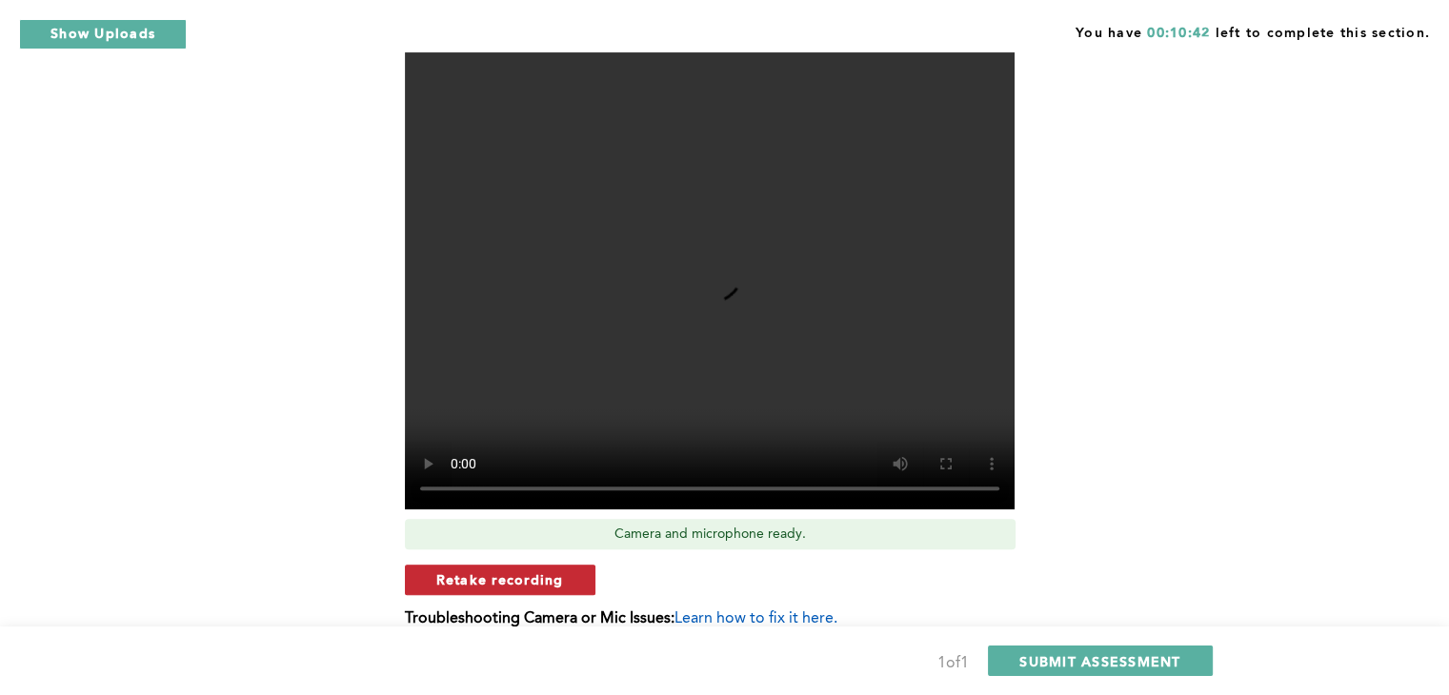
click at [503, 584] on span "Retake recording" at bounding box center [500, 580] width 128 height 18
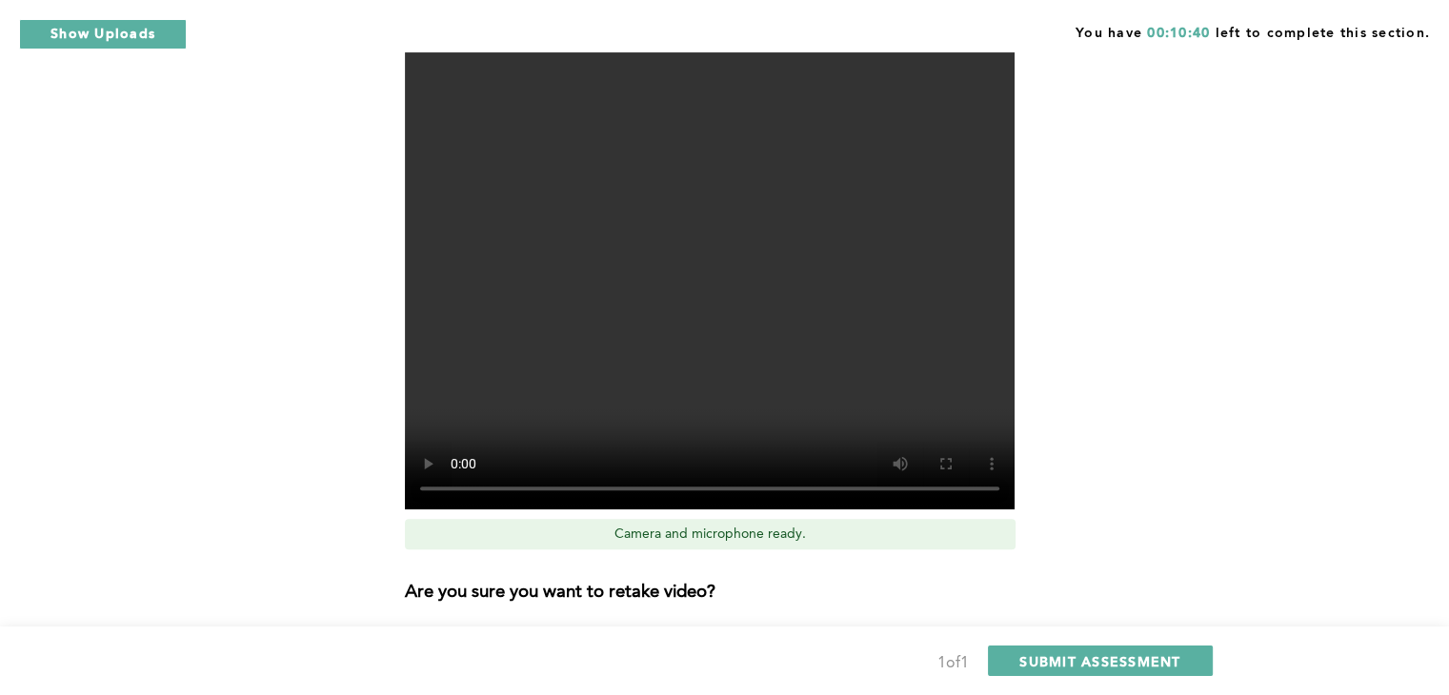
click at [631, 359] on video at bounding box center [710, 280] width 610 height 457
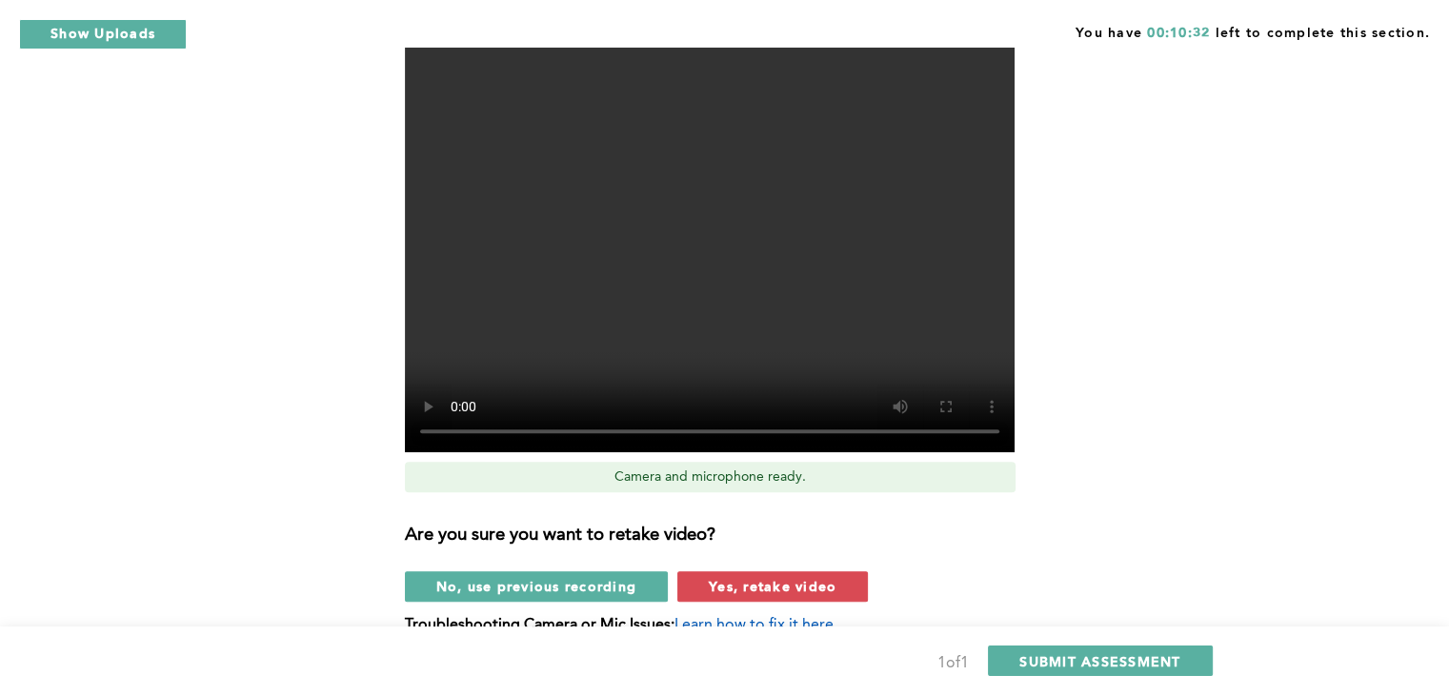
scroll to position [610, 0]
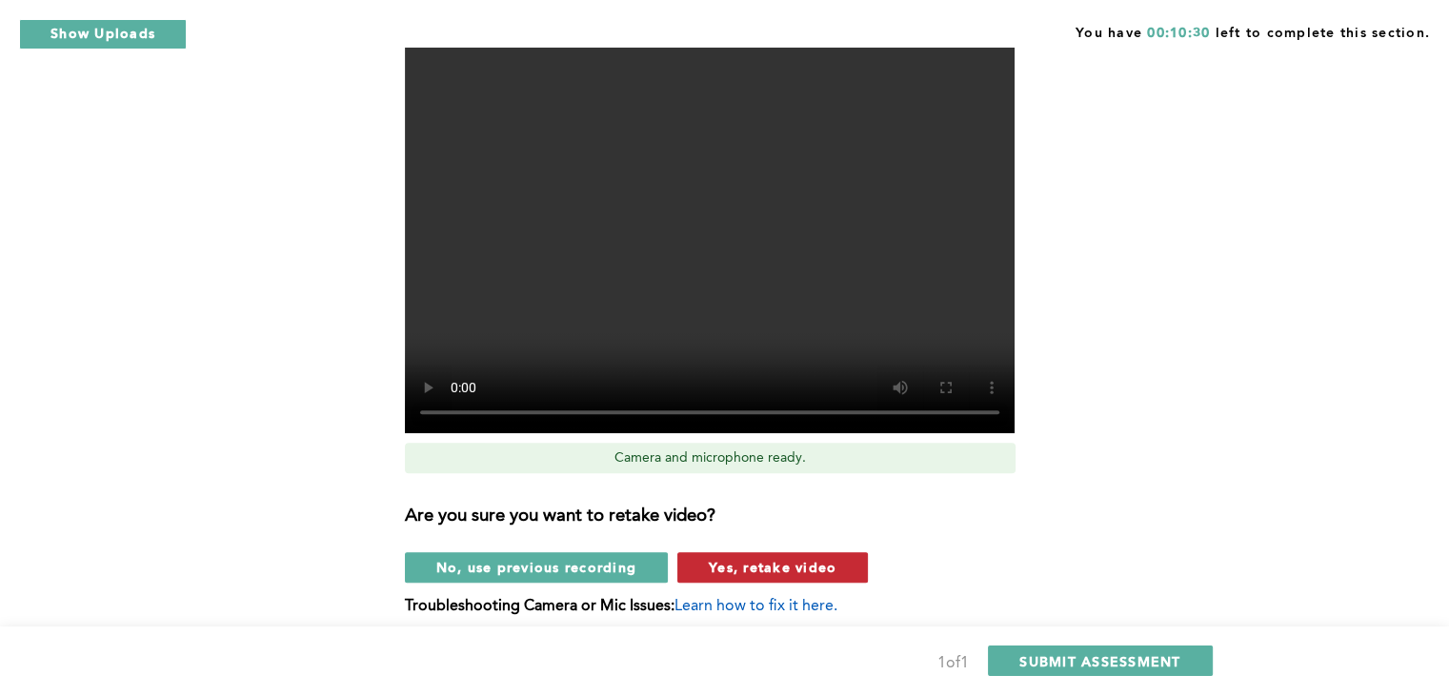
click at [725, 573] on span "Yes, retake video" at bounding box center [773, 567] width 128 height 18
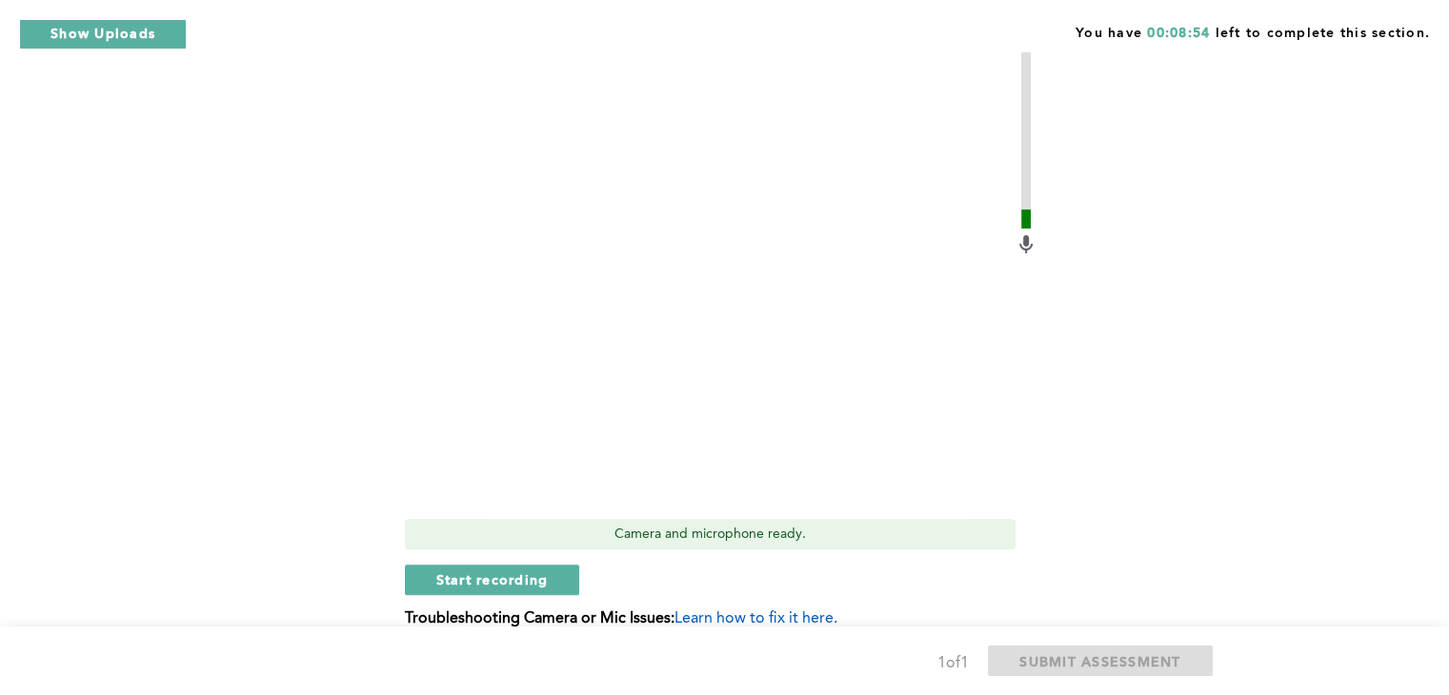
scroll to position [572, 0]
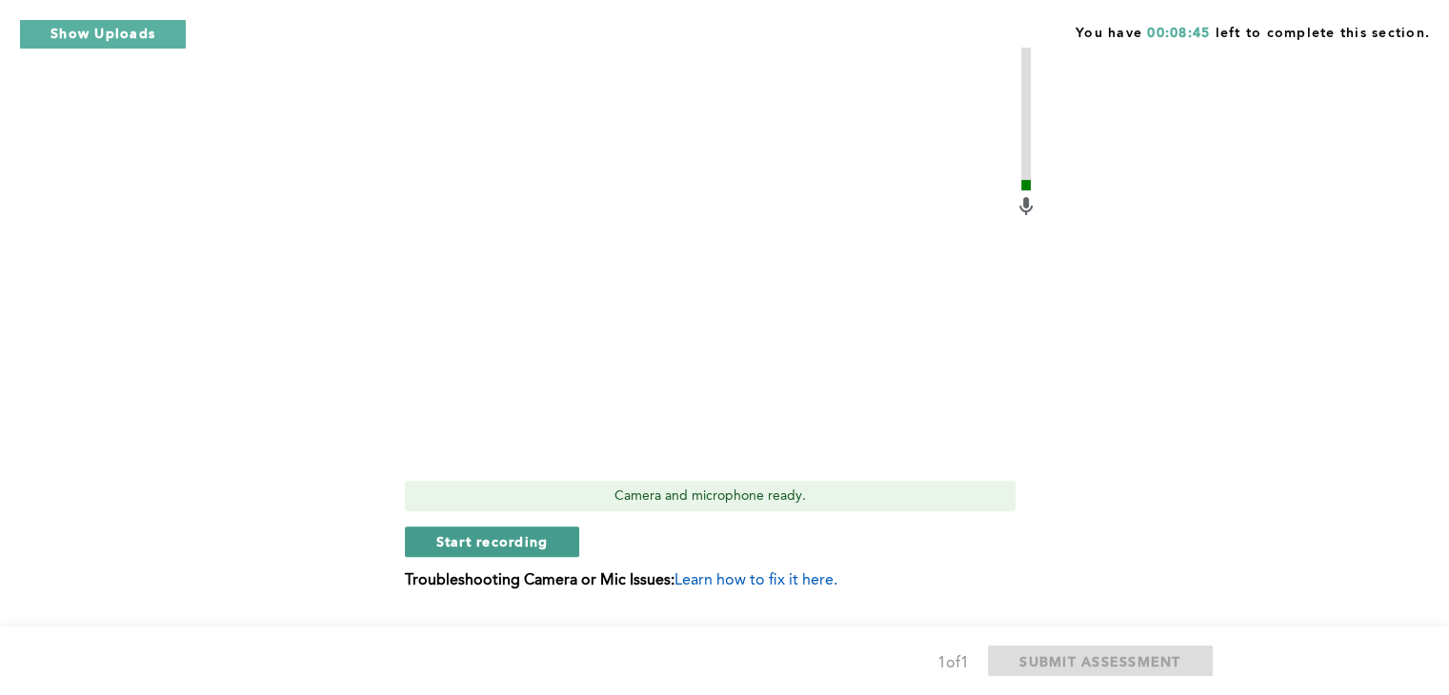
click at [466, 551] on button "Start recording" at bounding box center [492, 542] width 175 height 30
click at [466, 551] on button "Stop recording" at bounding box center [492, 542] width 174 height 30
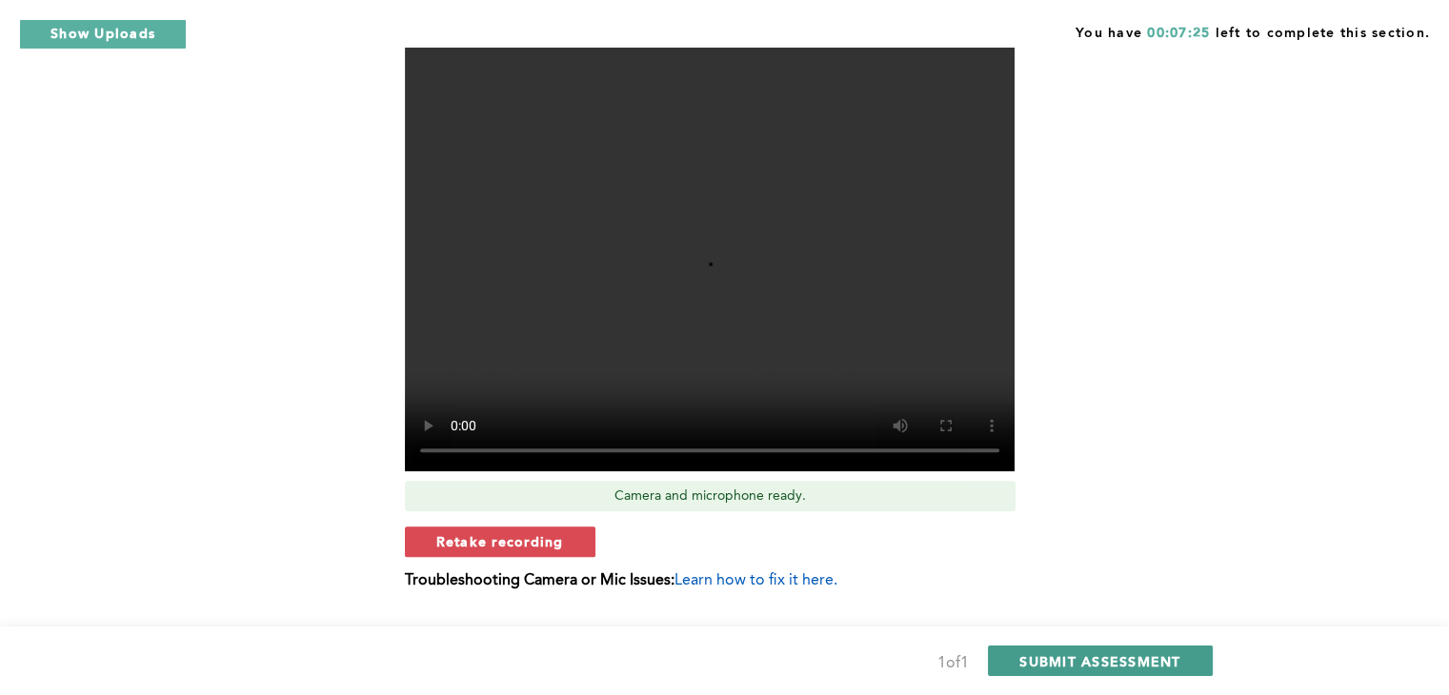
click at [1058, 663] on span "SUBMIT ASSESSMENT" at bounding box center [1099, 662] width 161 height 18
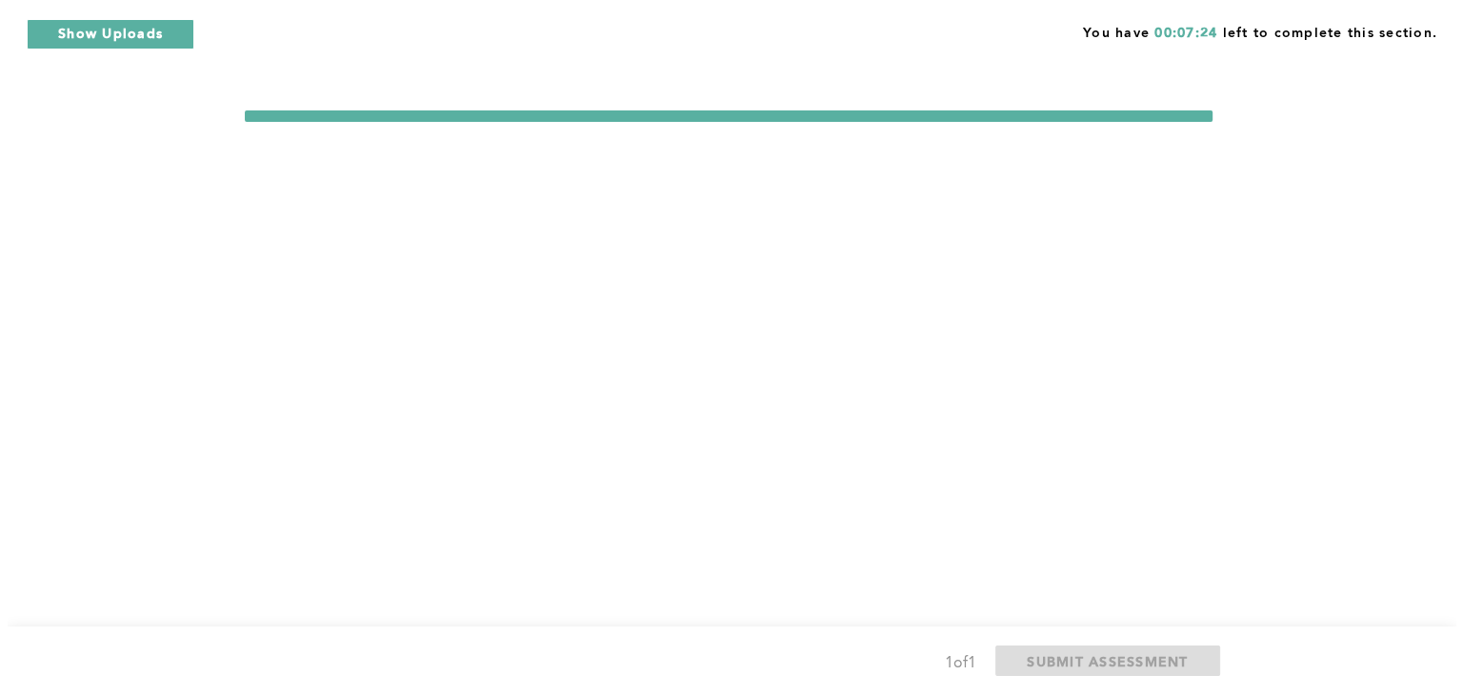
scroll to position [0, 0]
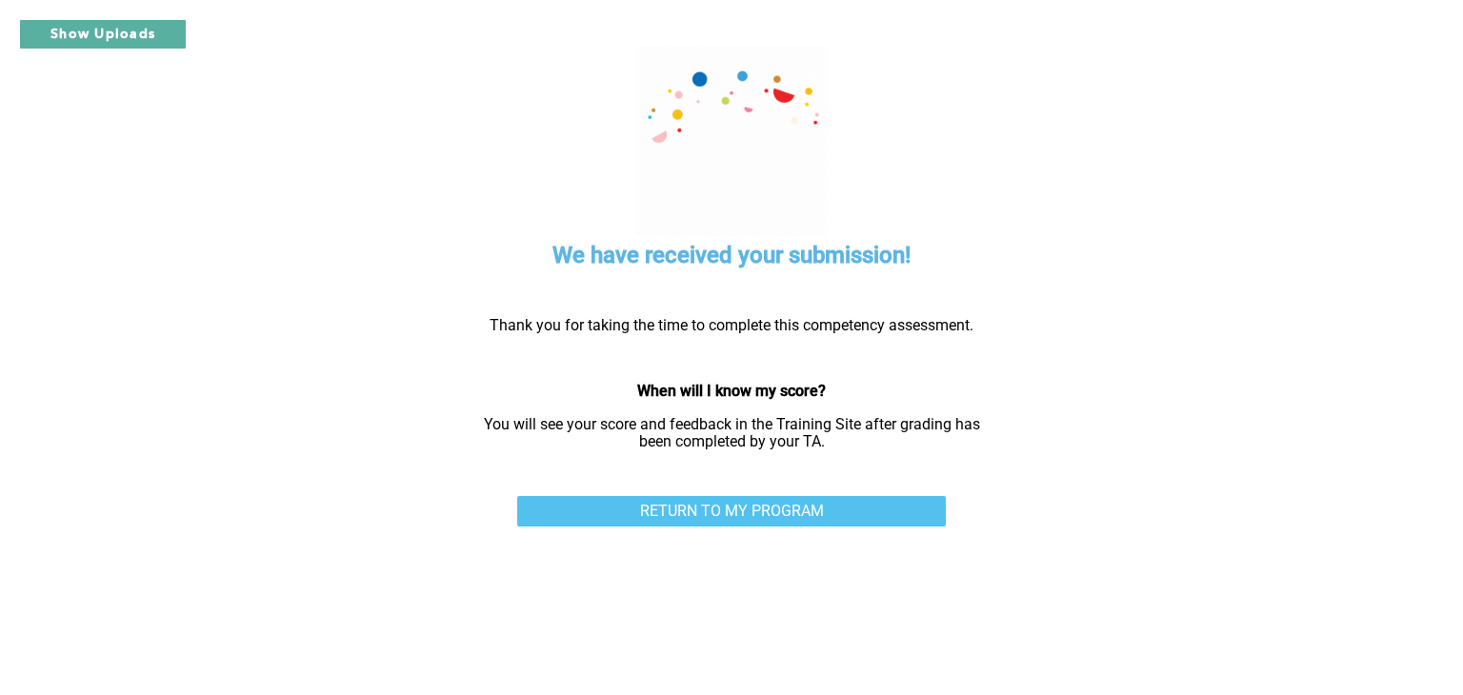
click at [851, 505] on link "RETURN TO MY PROGRAM" at bounding box center [731, 511] width 429 height 30
